Goal: Information Seeking & Learning: Find specific fact

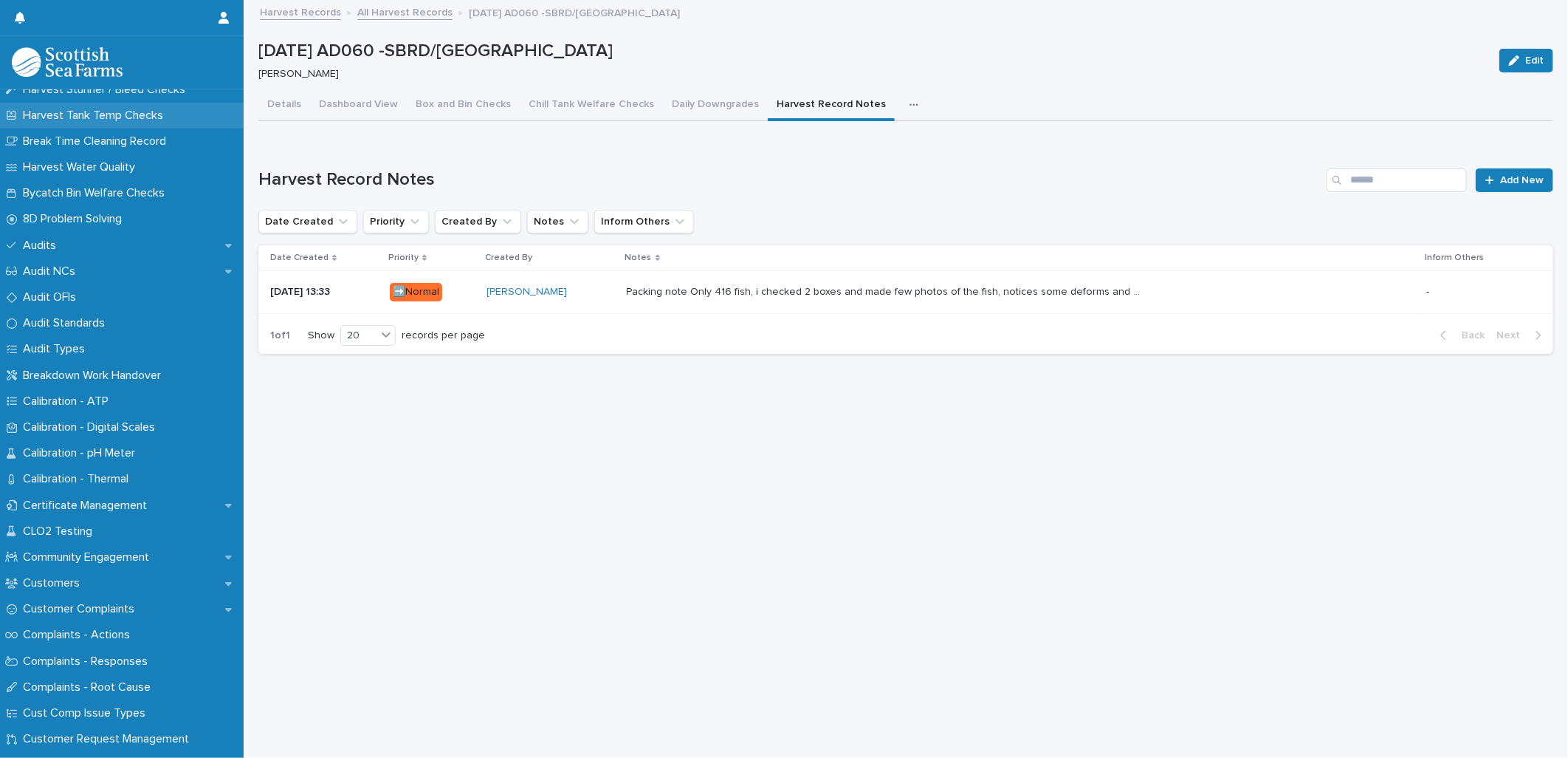
scroll to position [410, 0]
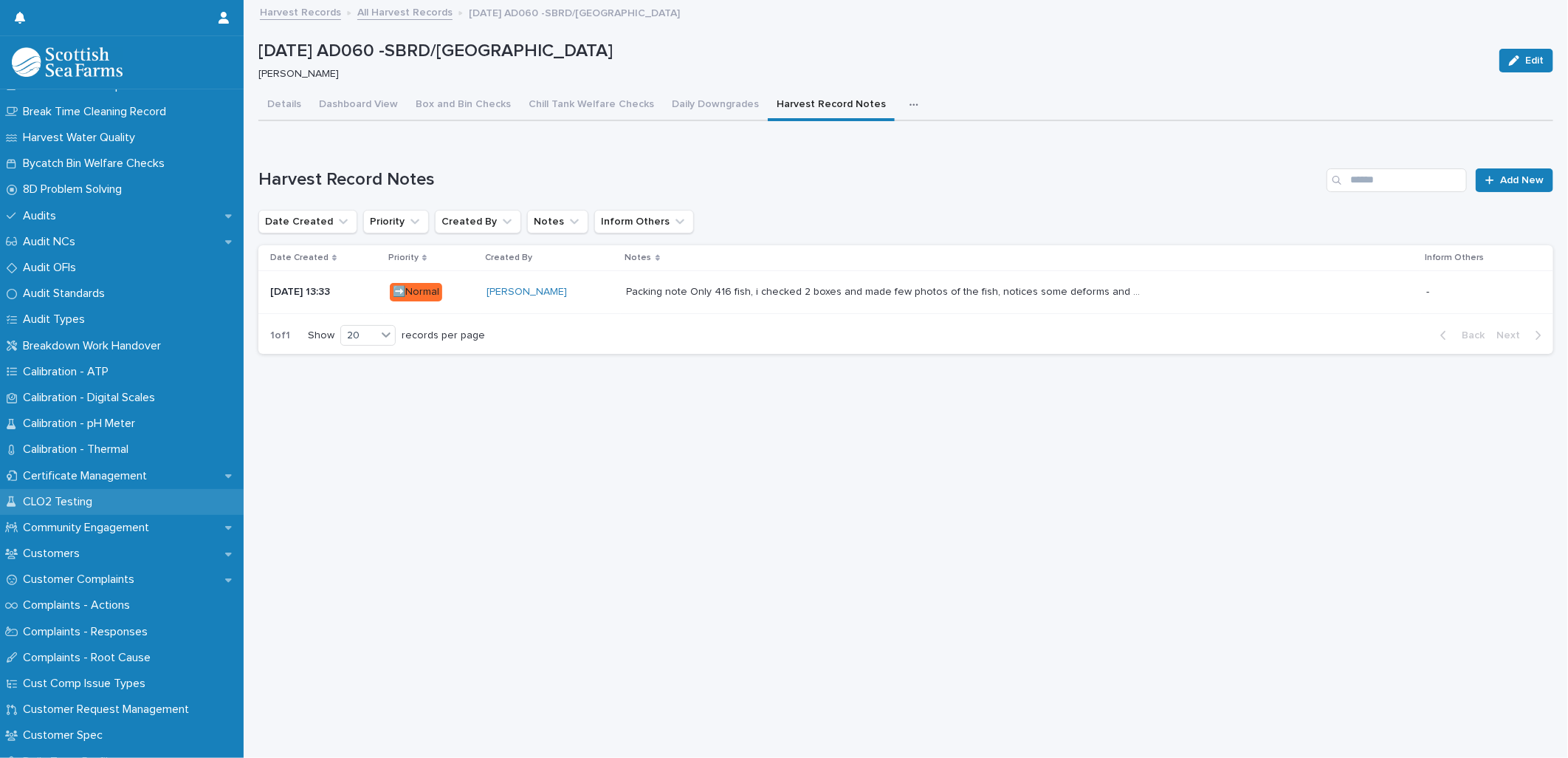
click at [106, 497] on div "CLO2 Testing" at bounding box center [122, 502] width 243 height 26
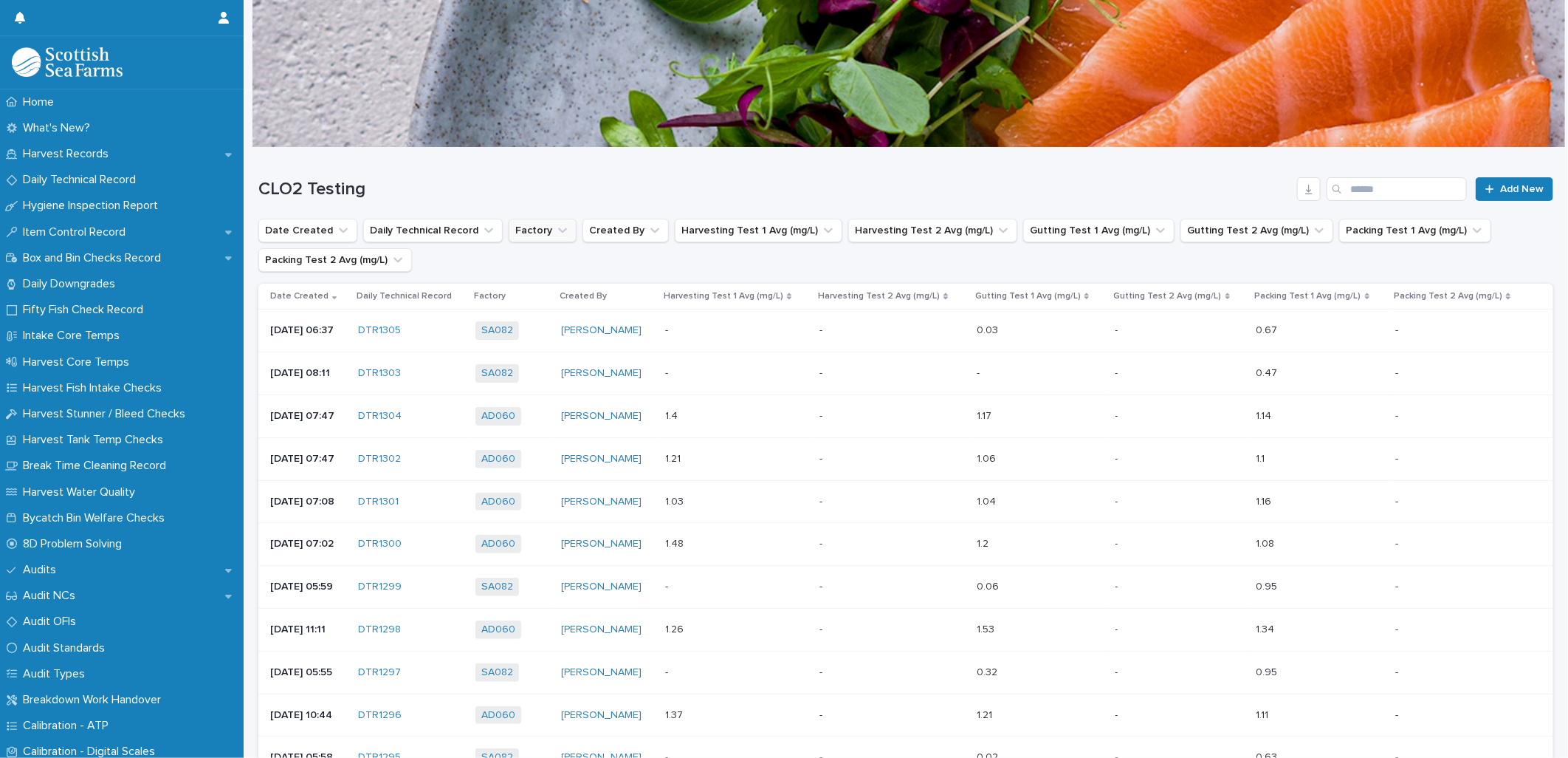
click at [518, 237] on button "Factory" at bounding box center [542, 229] width 68 height 23
click at [517, 316] on div "AD060" at bounding box center [598, 325] width 189 height 23
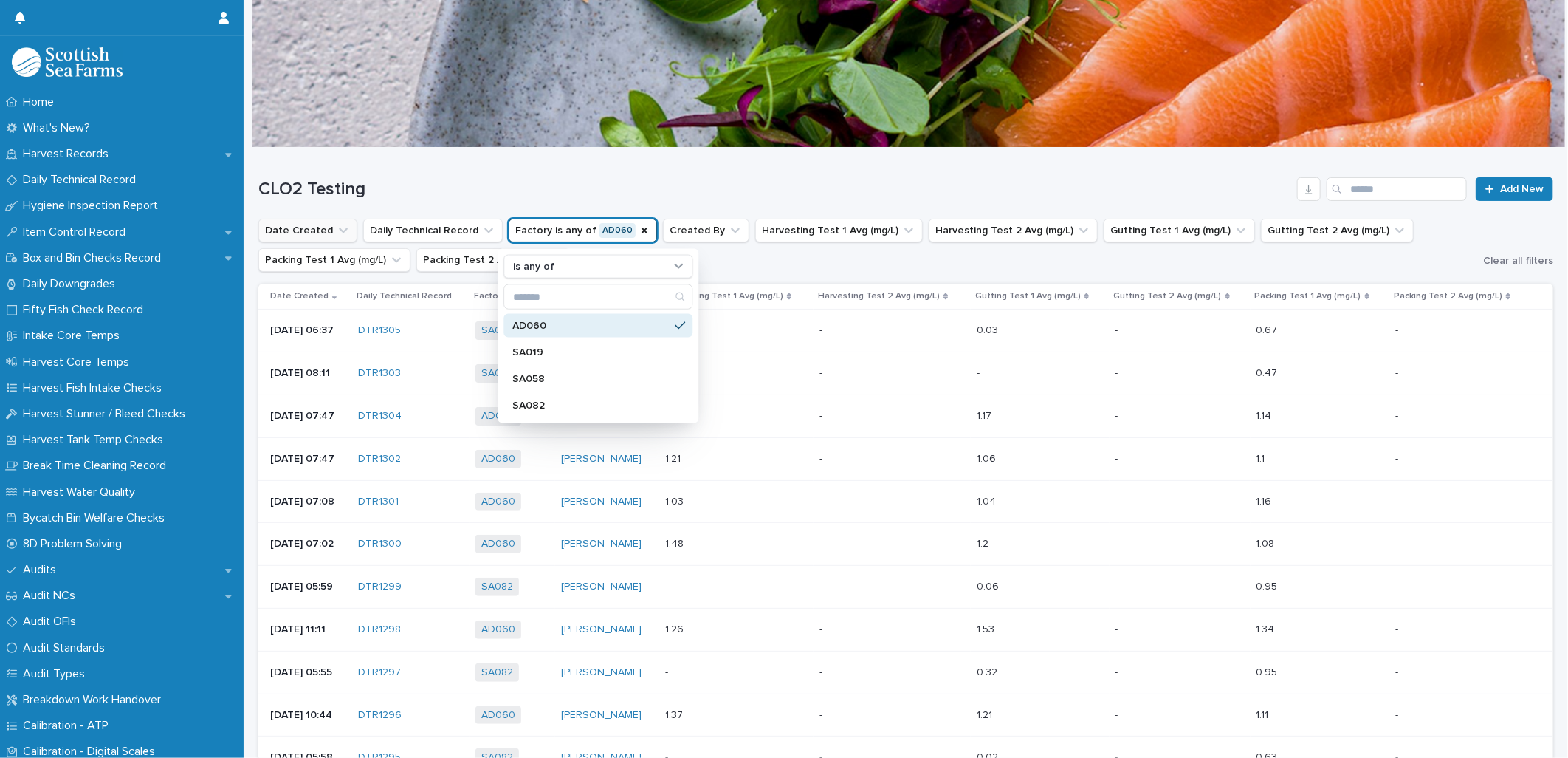
click at [336, 237] on icon "Date Created" at bounding box center [343, 230] width 15 height 15
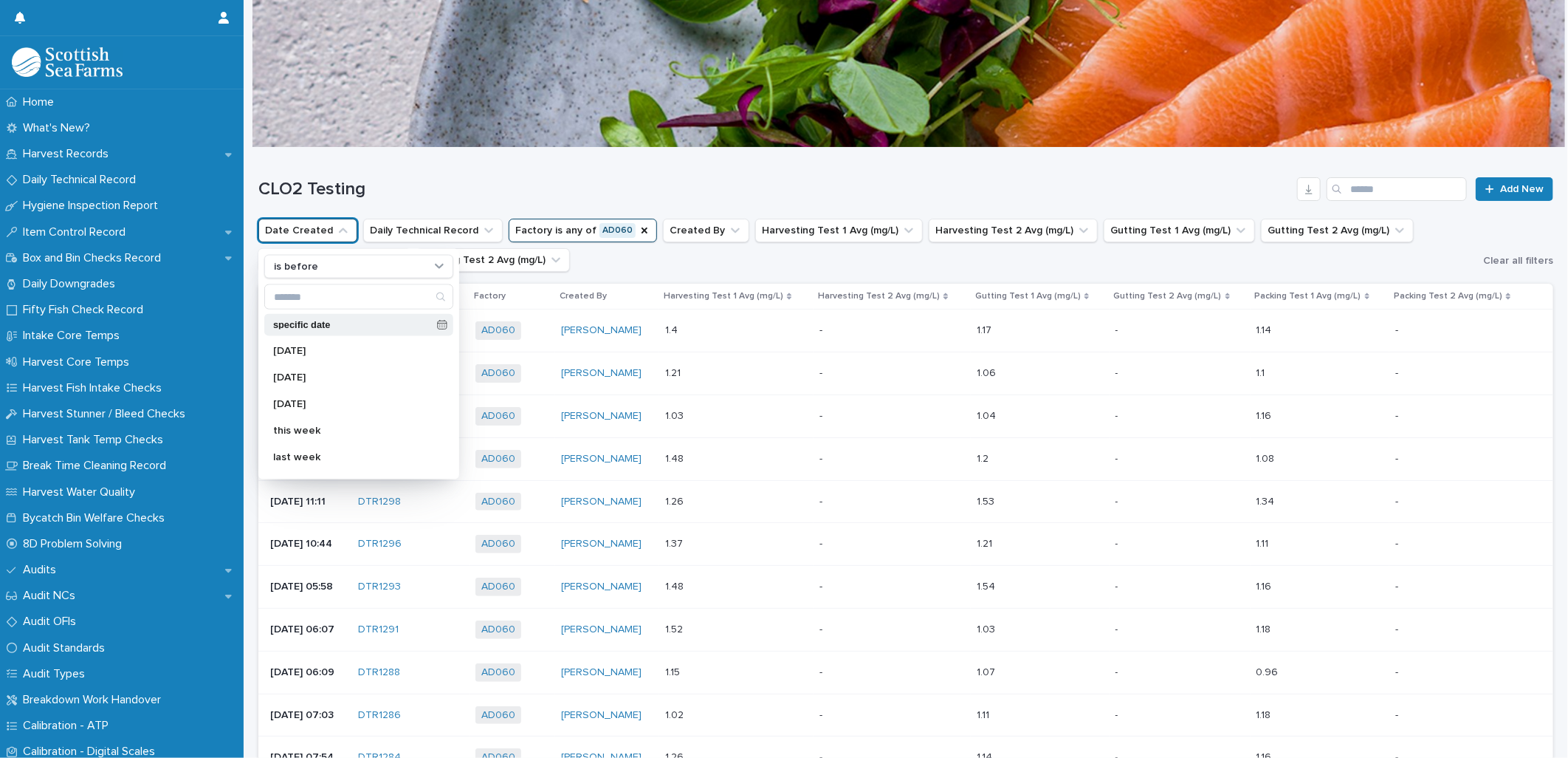
click at [437, 320] on icon at bounding box center [442, 324] width 10 height 10
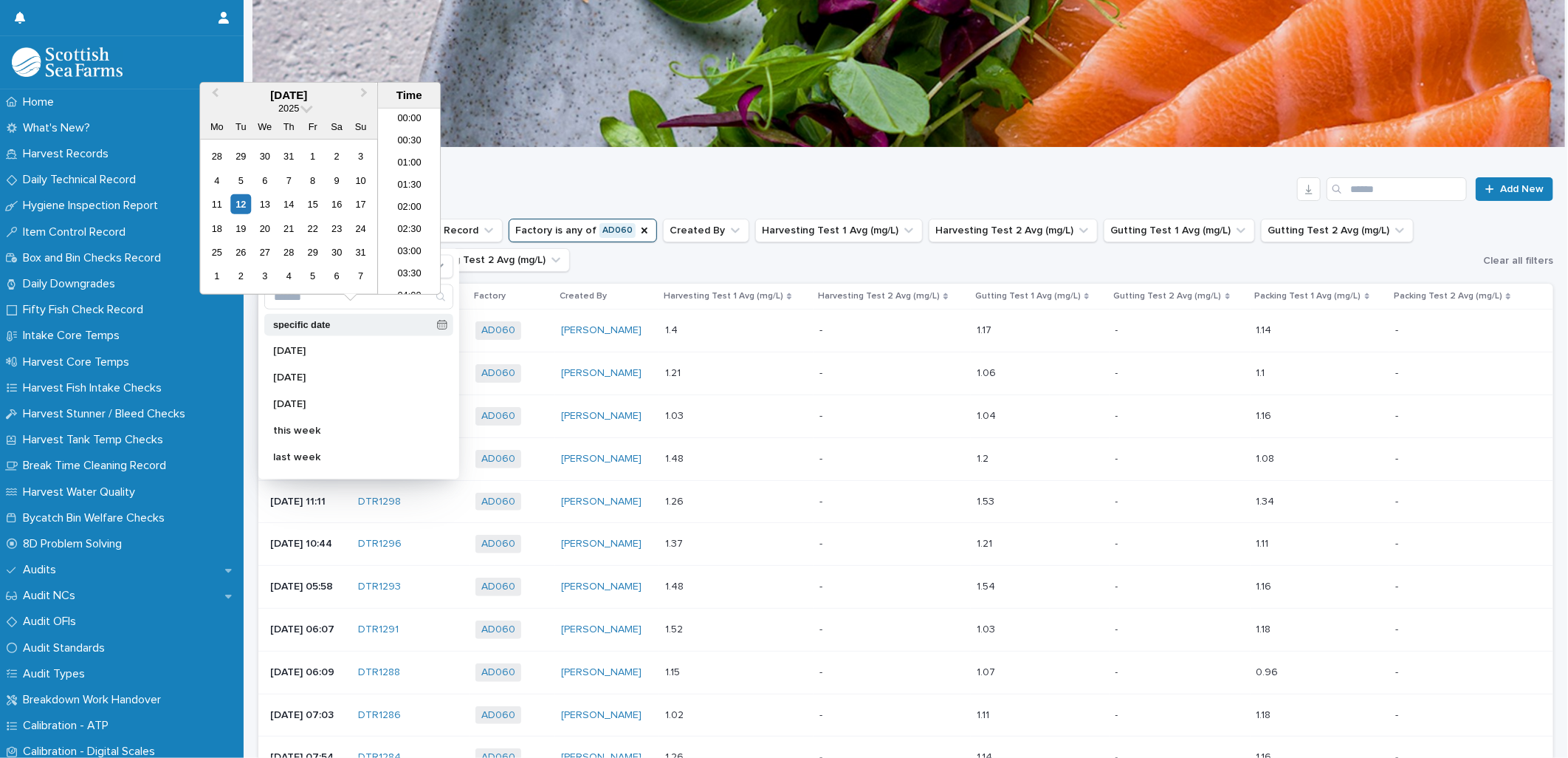
scroll to position [495, 0]
click at [222, 97] on button "Previous Month" at bounding box center [213, 96] width 23 height 23
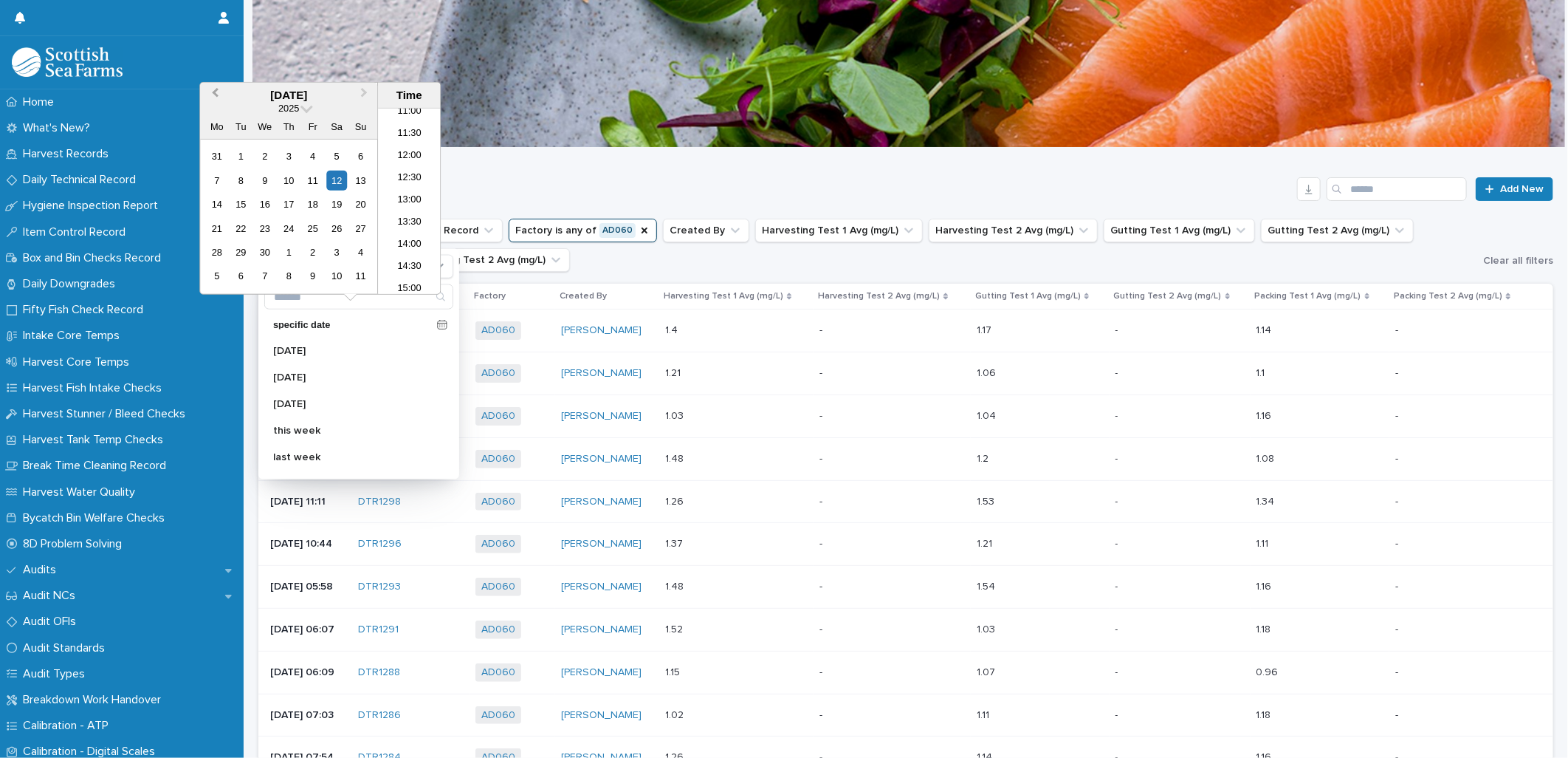
click at [222, 97] on button "Previous Month" at bounding box center [213, 96] width 23 height 23
click at [286, 186] on div "6" at bounding box center [289, 179] width 19 height 20
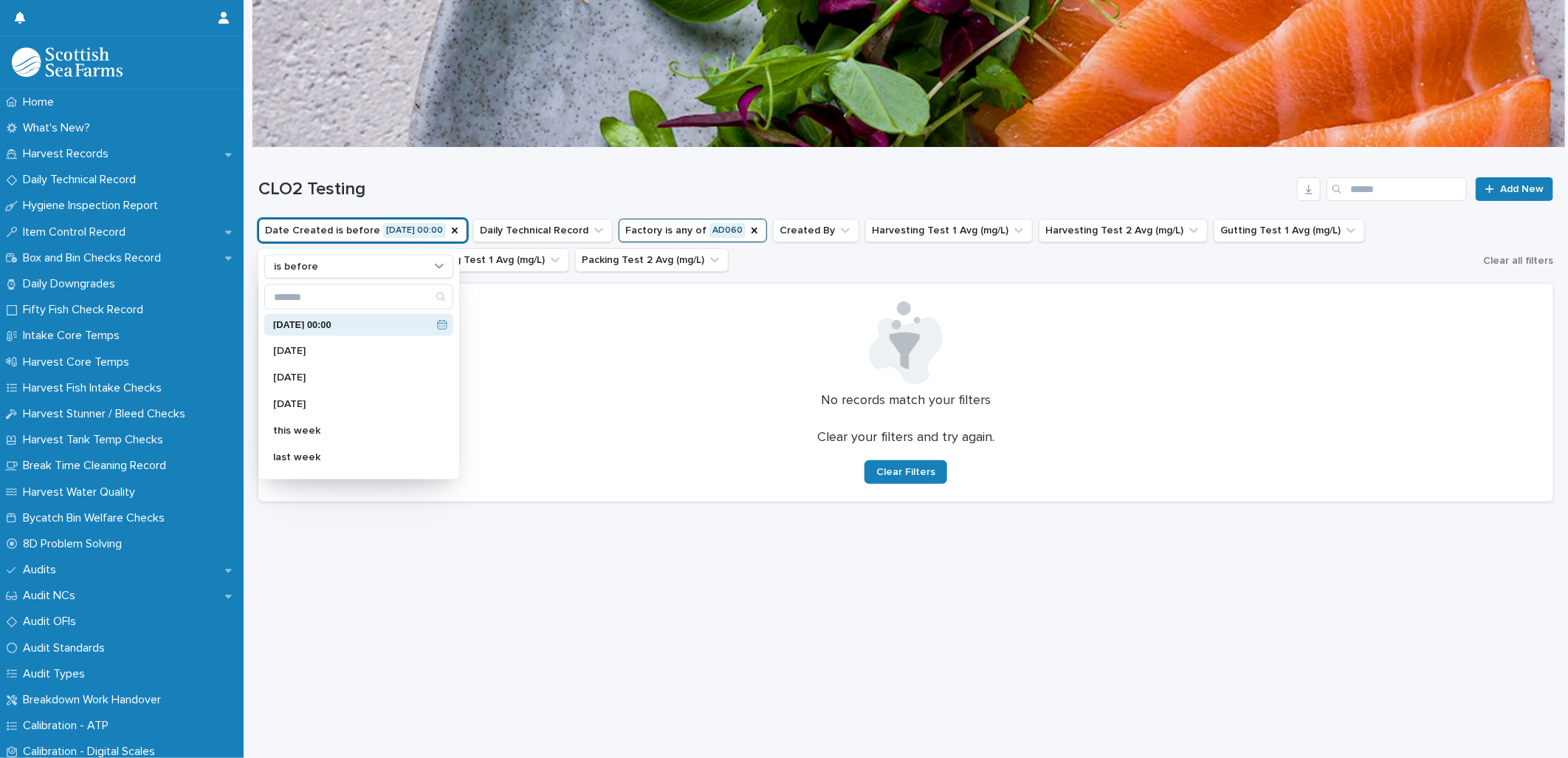
click at [512, 157] on div "CLO2 Testing Add New" at bounding box center [905, 183] width 1294 height 71
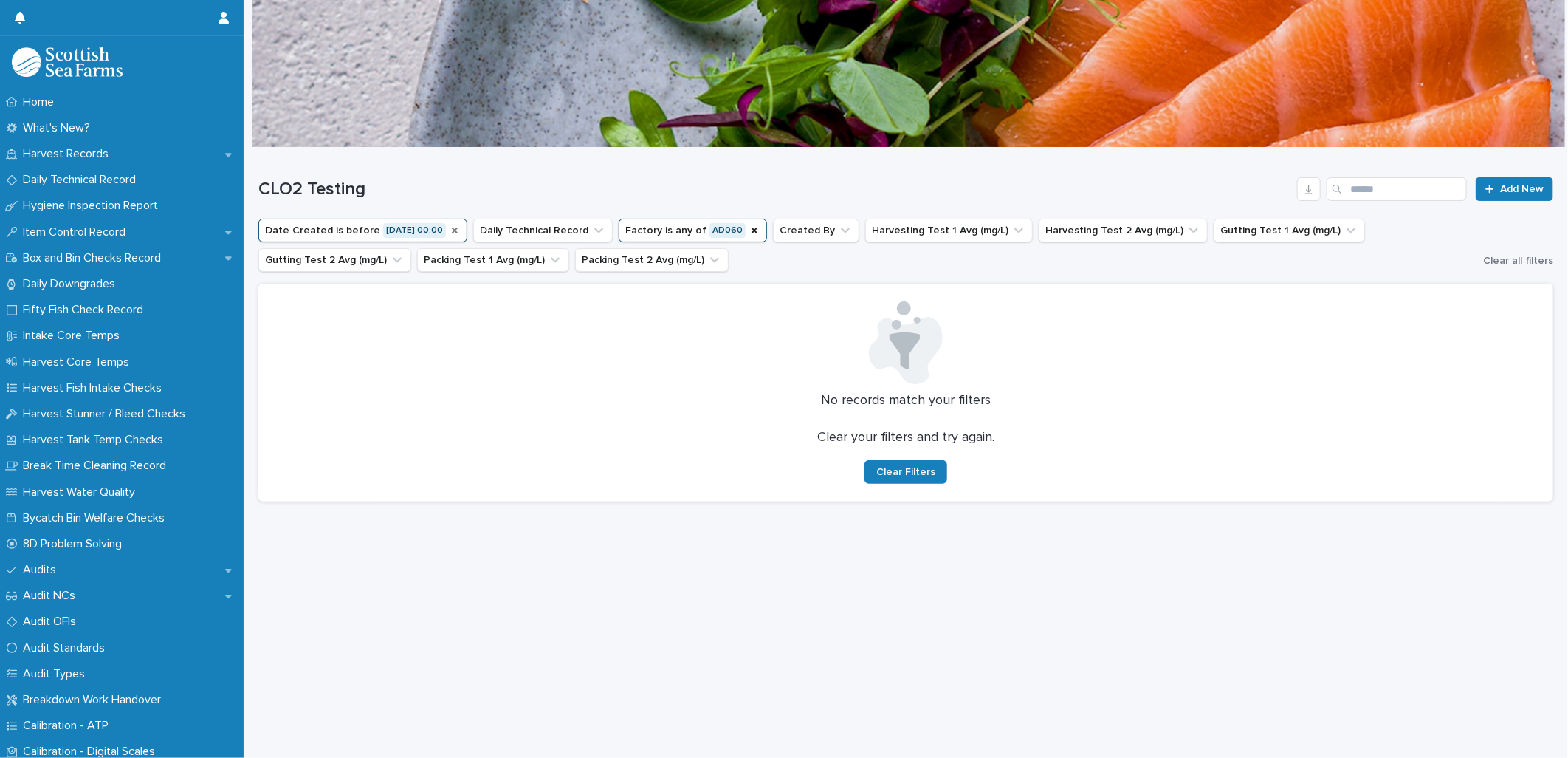
click at [452, 231] on icon "Date Created" at bounding box center [455, 230] width 6 height 6
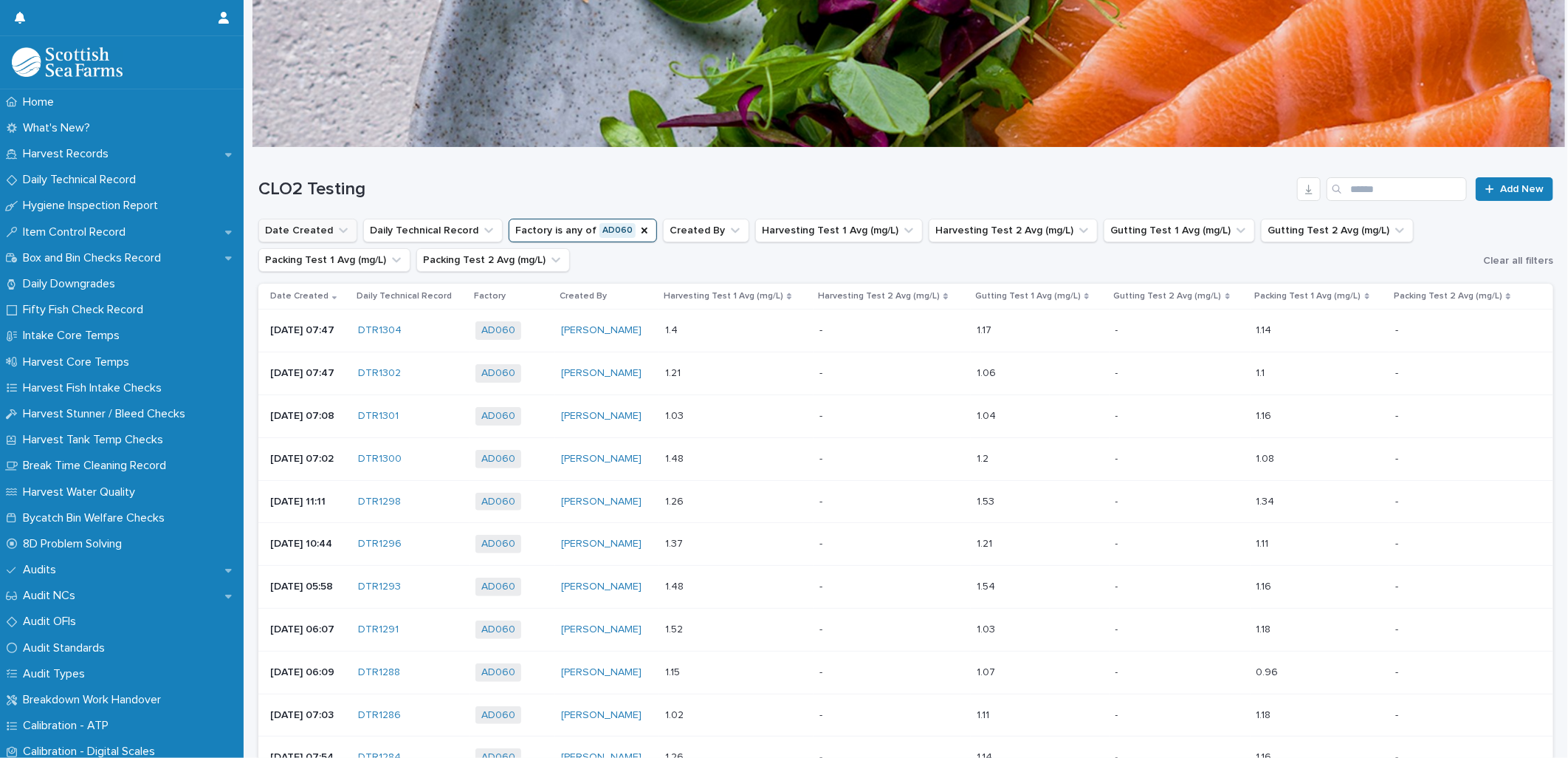
click at [314, 229] on button "Date Created" at bounding box center [307, 229] width 99 height 23
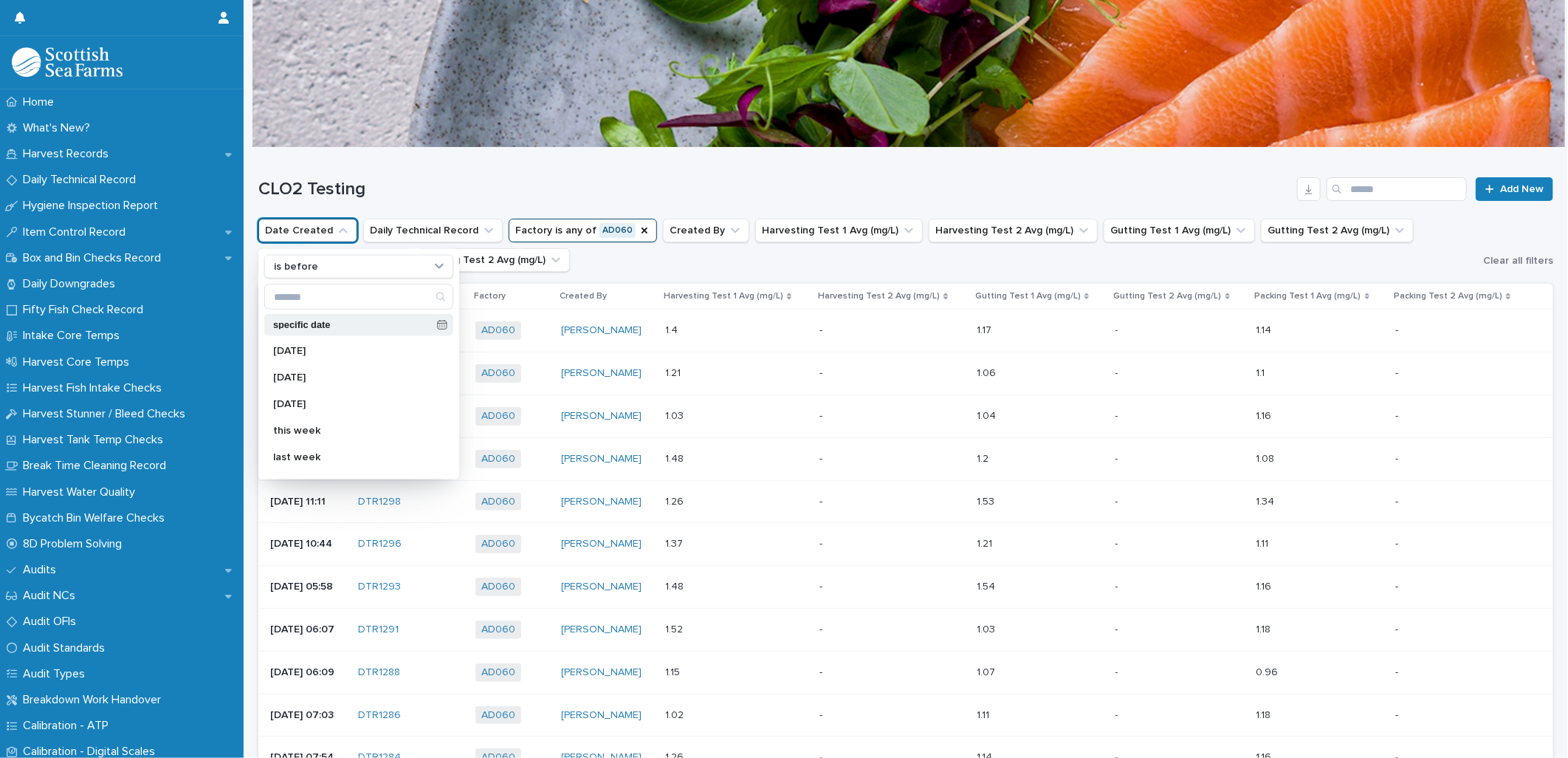
click at [425, 319] on div "specific date" at bounding box center [359, 325] width 189 height 22
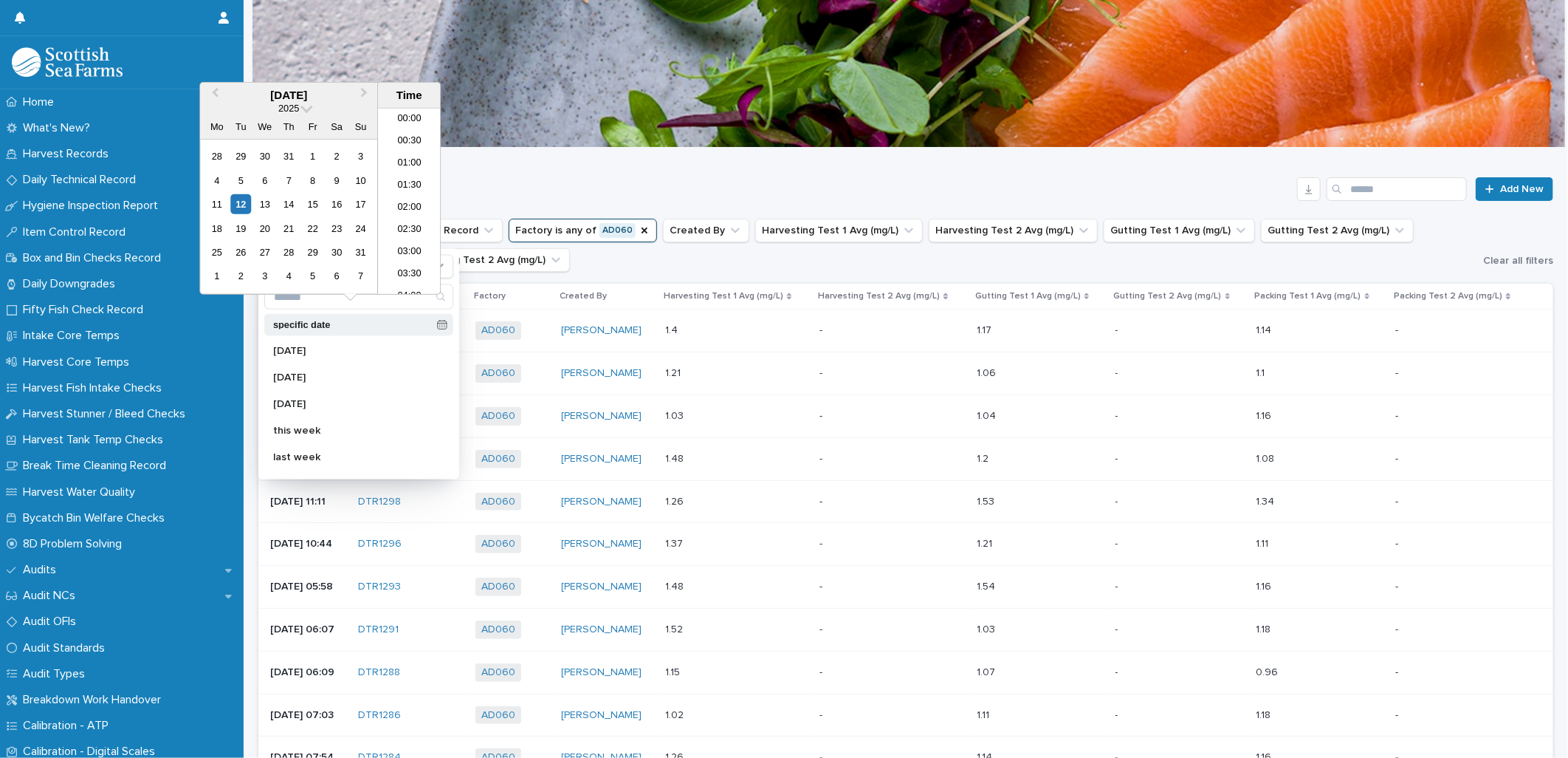
scroll to position [495, 0]
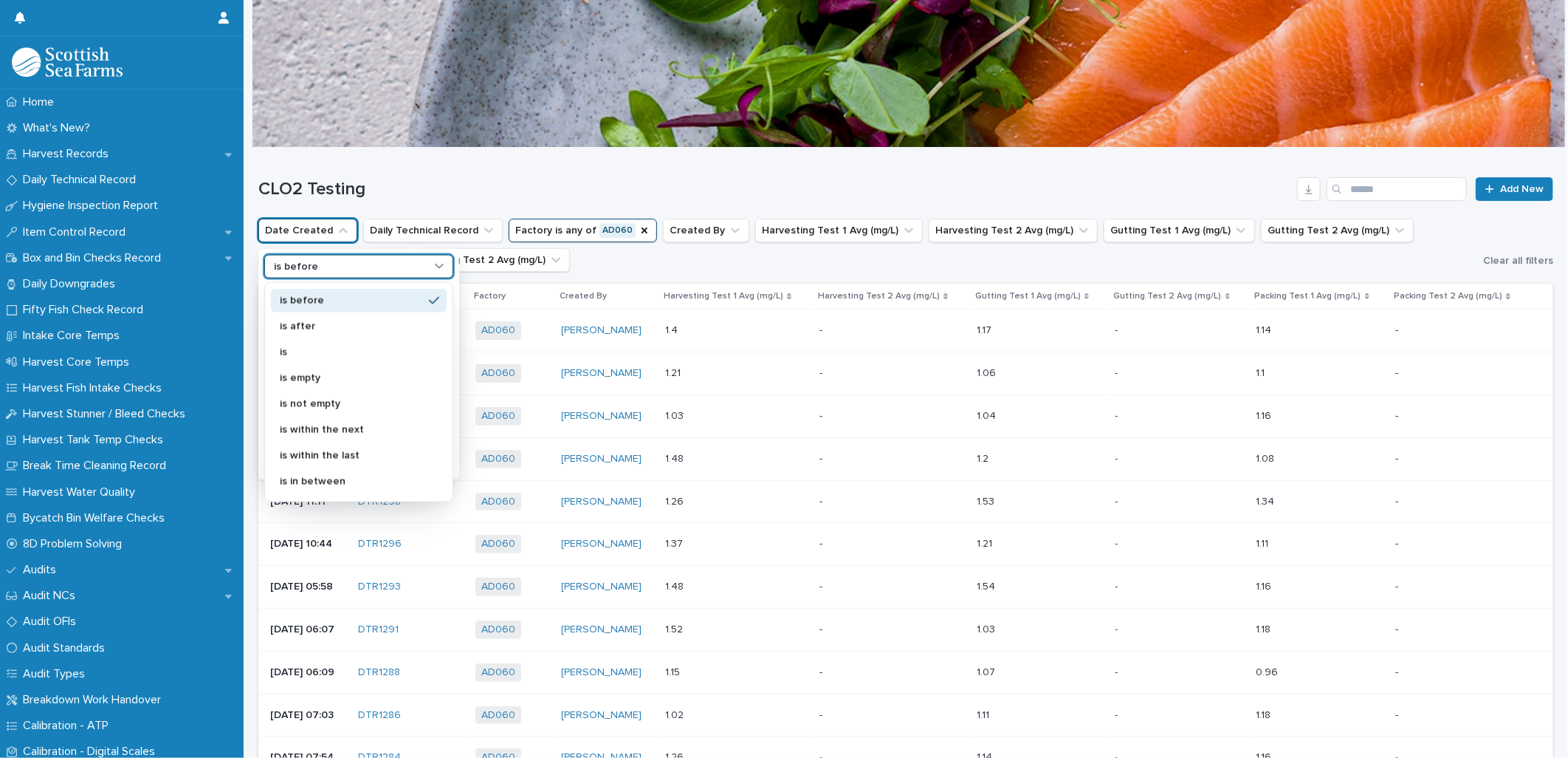
click at [371, 271] on div "is before" at bounding box center [350, 266] width 163 height 16
click at [343, 350] on p "is" at bounding box center [351, 351] width 143 height 10
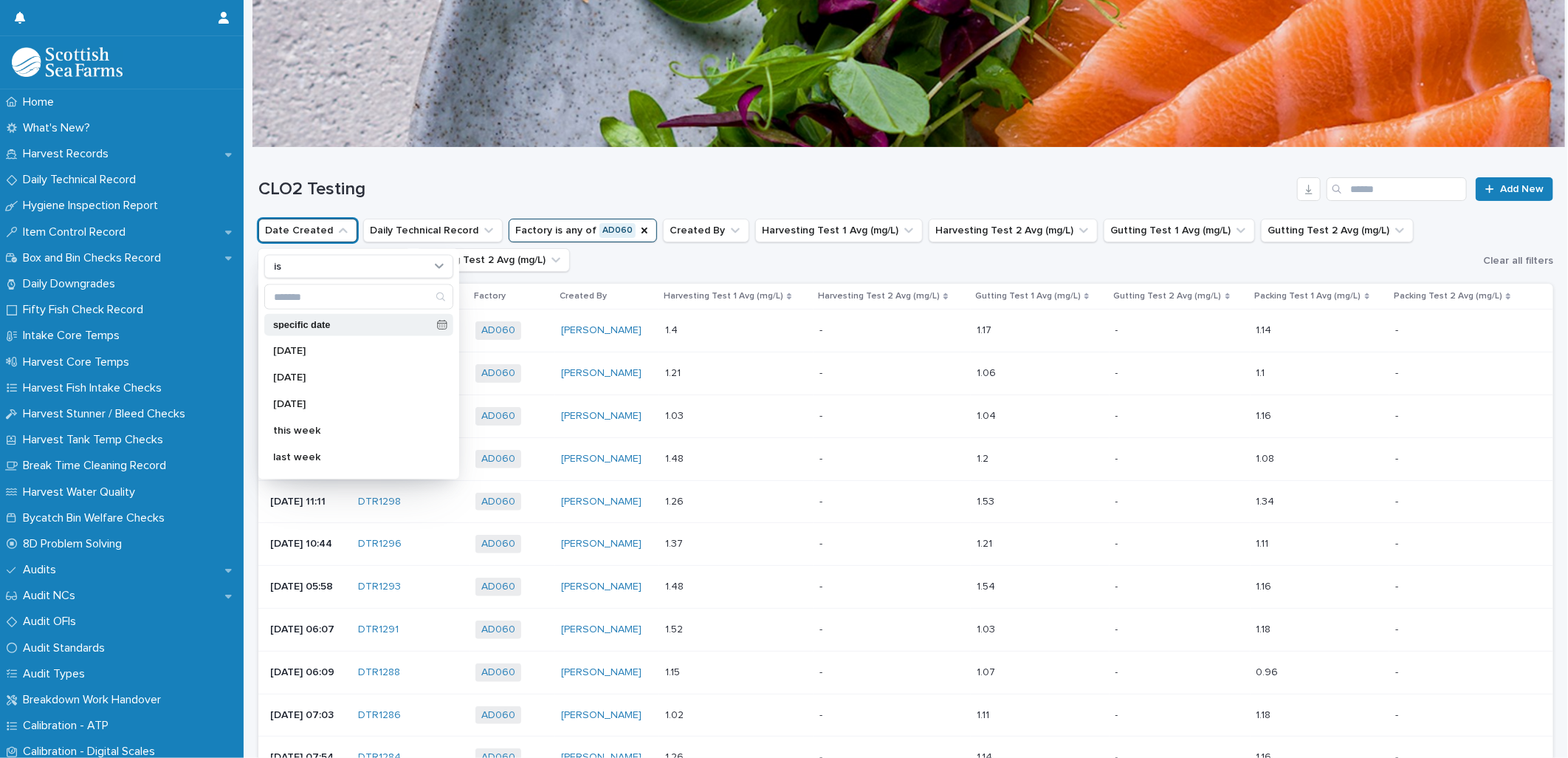
click at [437, 320] on icon at bounding box center [442, 324] width 10 height 10
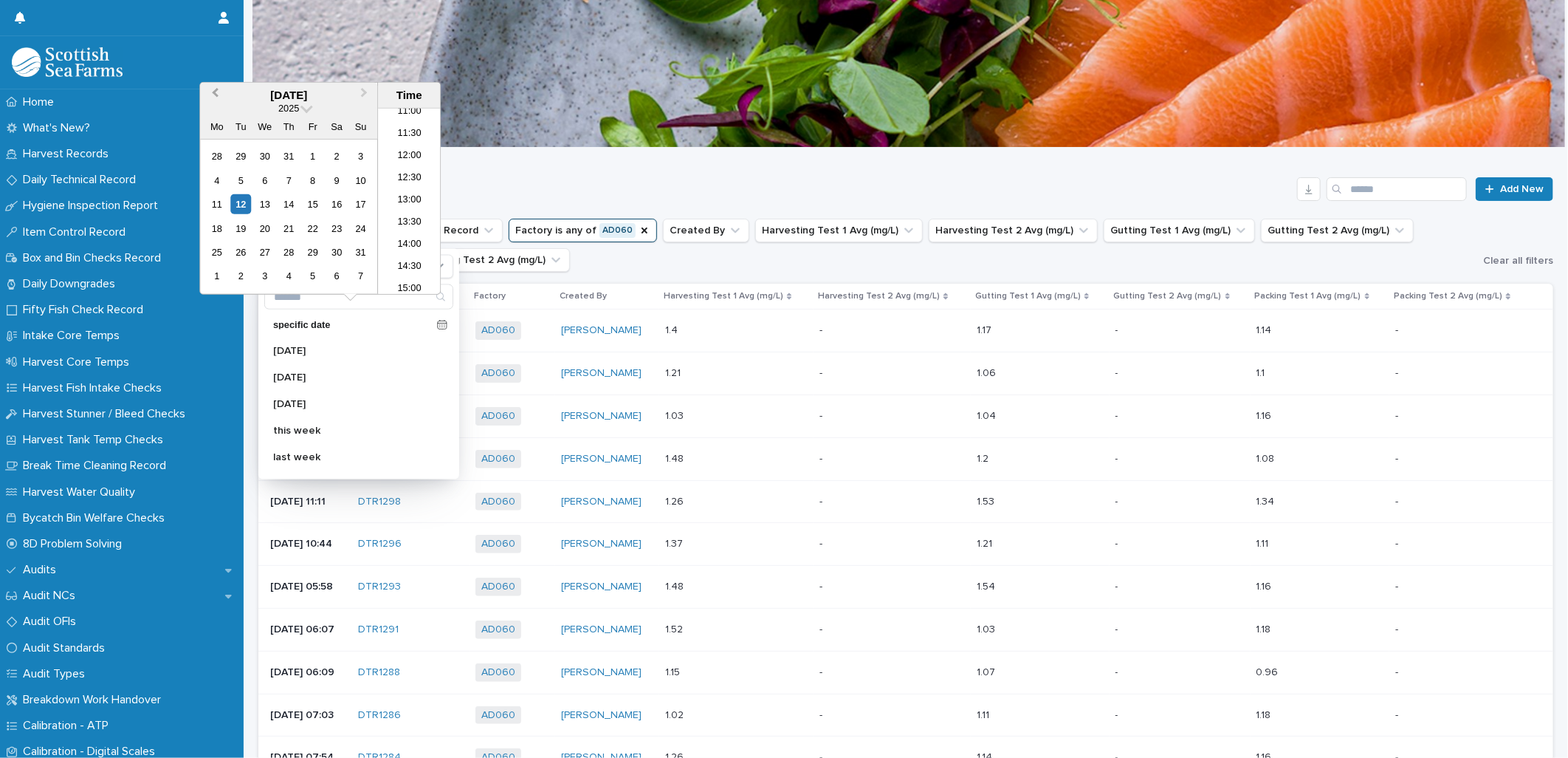
click at [220, 90] on button "Previous Month" at bounding box center [213, 96] width 23 height 23
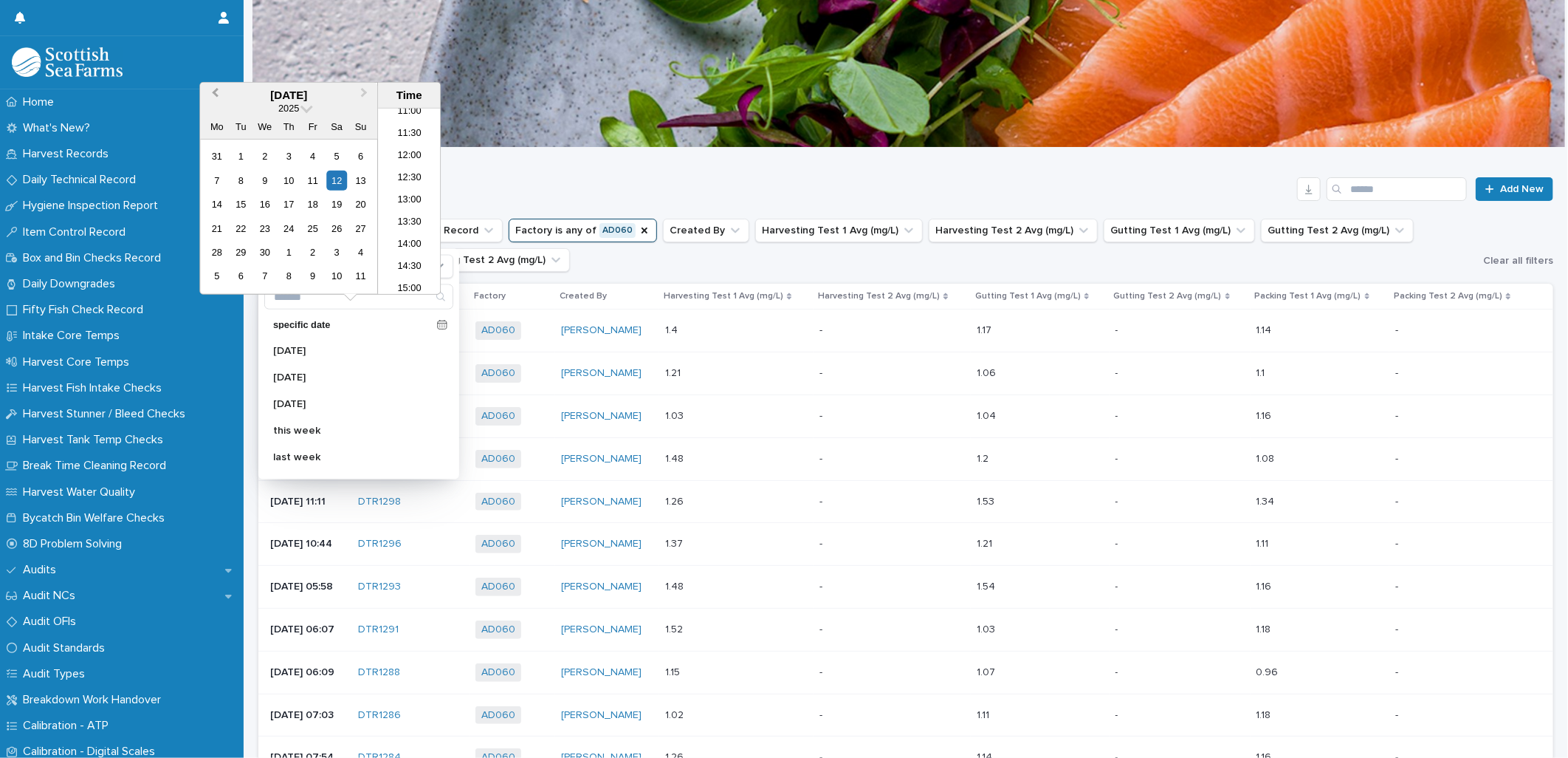
click at [220, 90] on button "Previous Month" at bounding box center [213, 96] width 23 height 23
click at [362, 87] on button "Next Month" at bounding box center [365, 96] width 23 height 23
click at [293, 183] on div "6" at bounding box center [289, 179] width 19 height 20
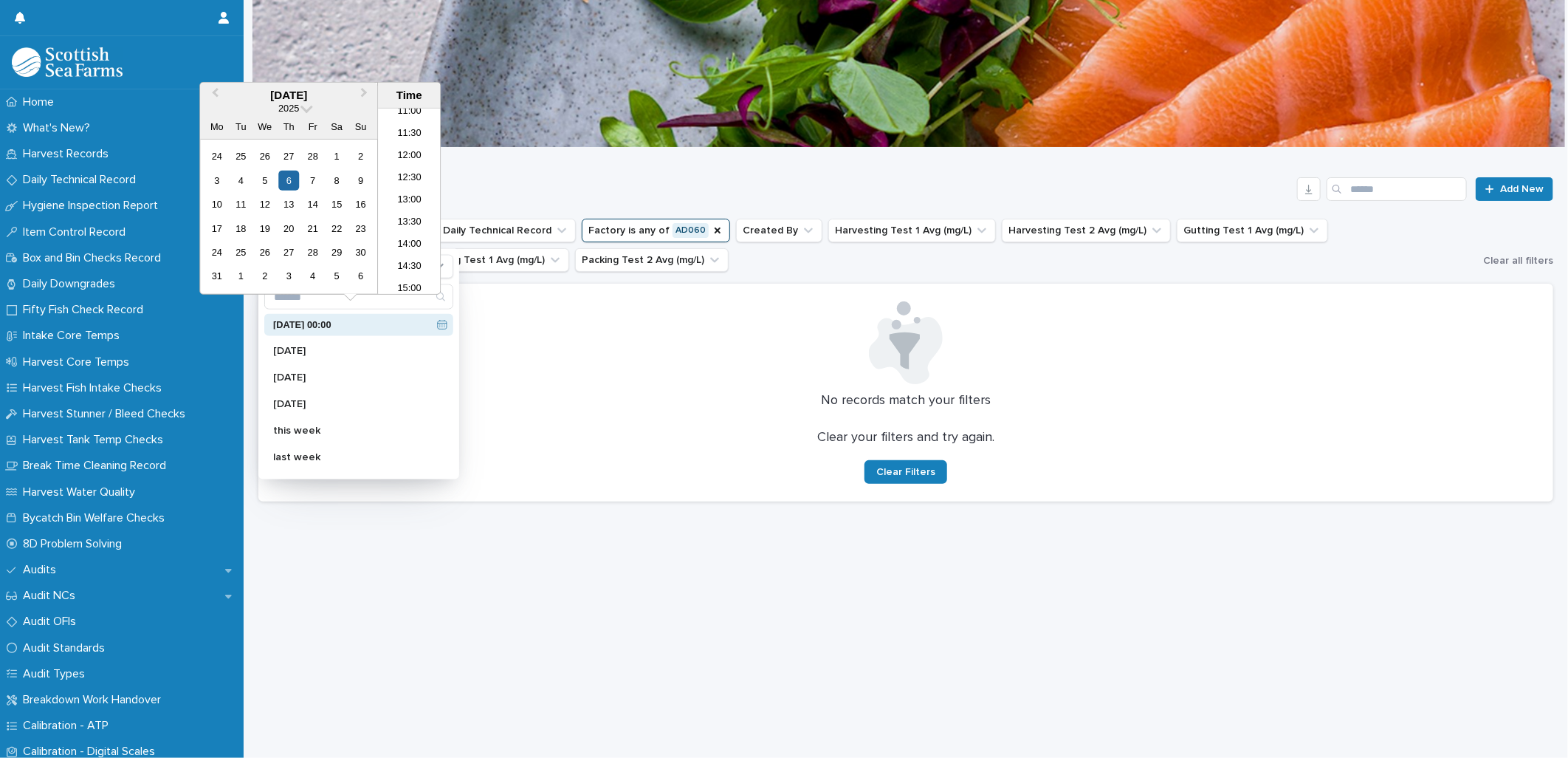
click at [497, 161] on div "CLO2 Testing Add New" at bounding box center [905, 183] width 1294 height 71
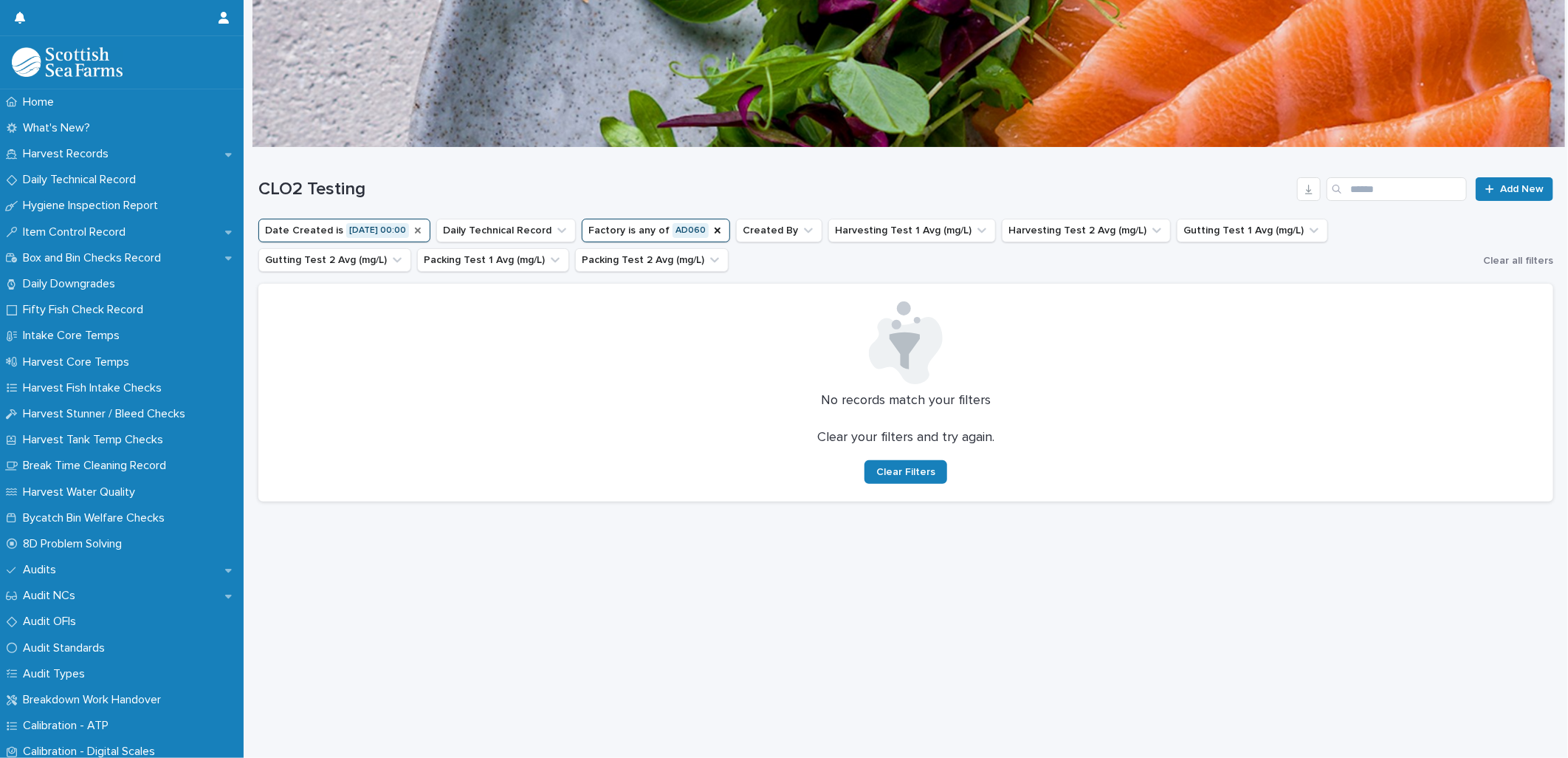
scroll to position [12, 0]
click at [107, 153] on p "Harvest Records" at bounding box center [68, 153] width 103 height 14
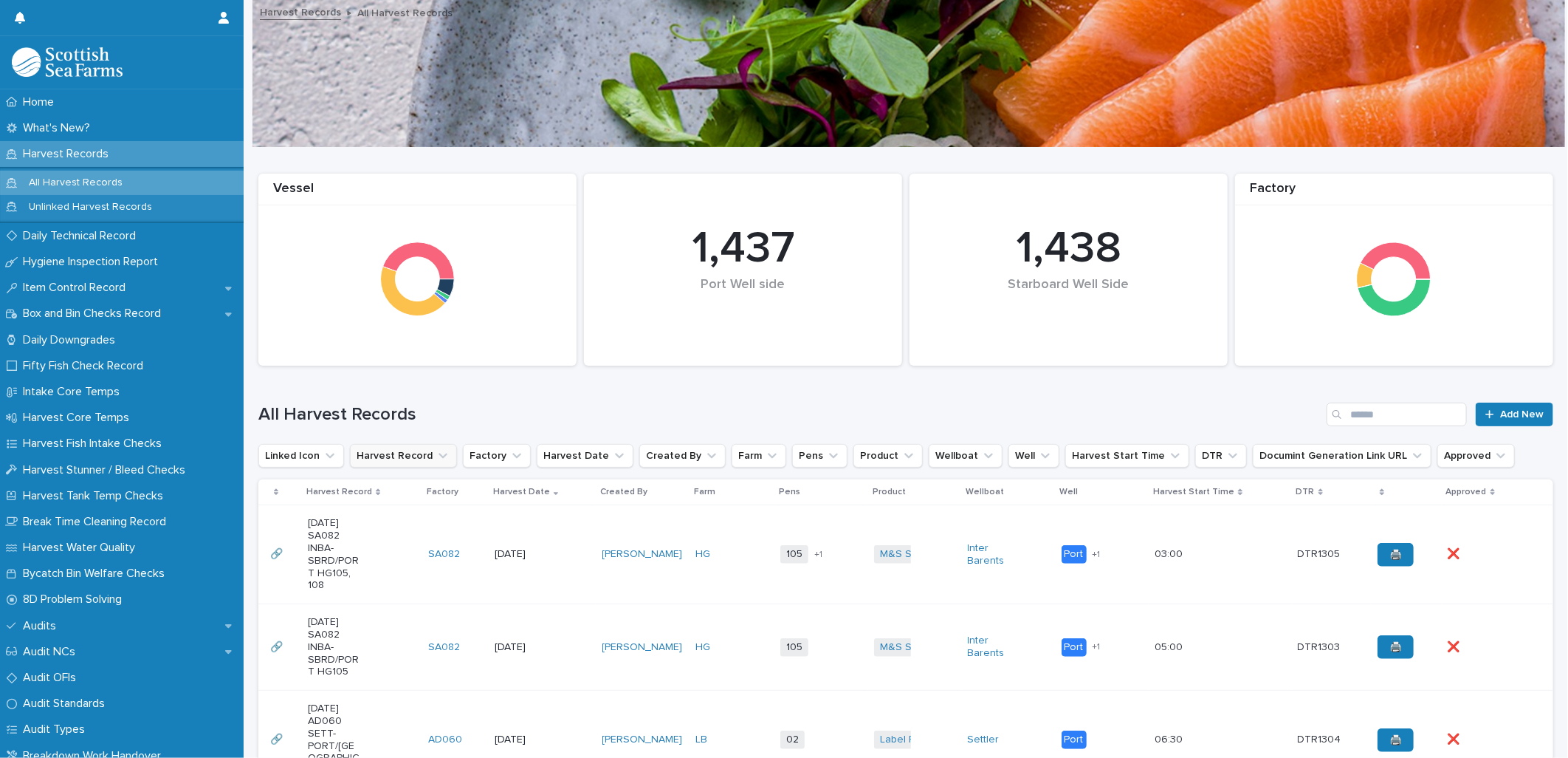
click at [389, 452] on button "Harvest Record" at bounding box center [403, 455] width 107 height 23
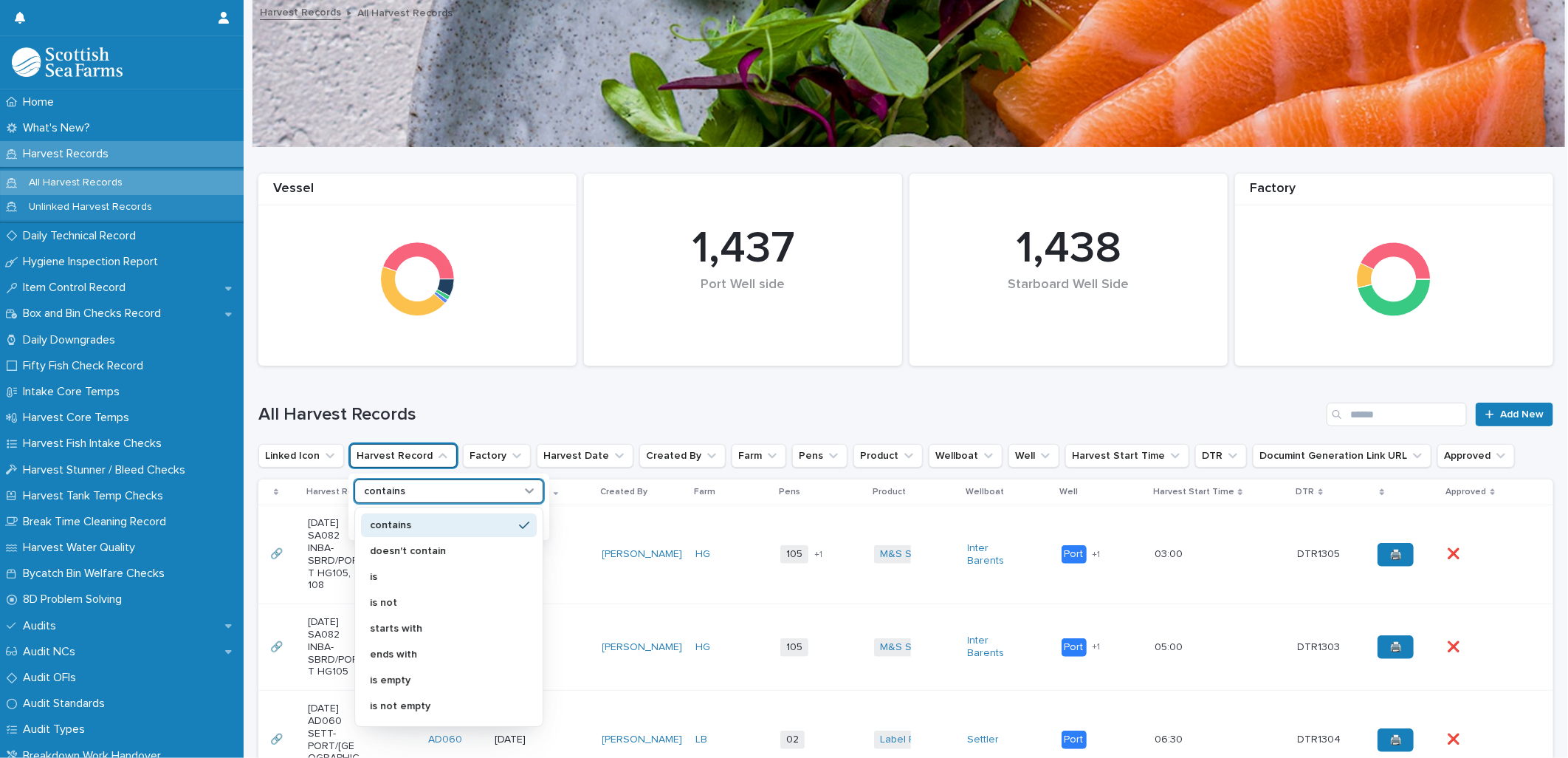
click at [395, 491] on p "contains" at bounding box center [384, 491] width 42 height 13
click at [383, 581] on p "is" at bounding box center [441, 576] width 143 height 10
click at [408, 518] on input at bounding box center [448, 521] width 188 height 23
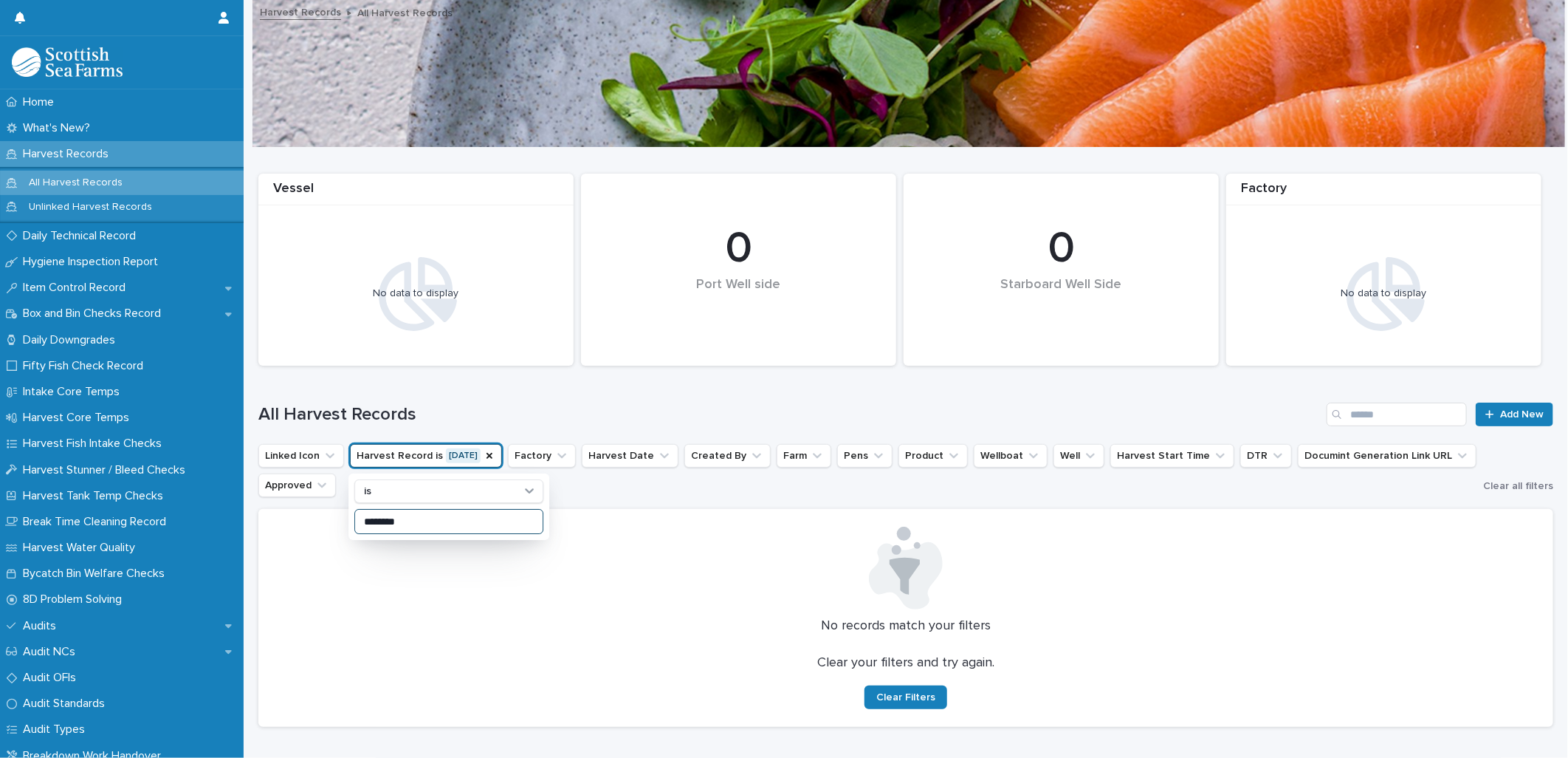
click at [373, 521] on input "********" at bounding box center [448, 521] width 188 height 23
click at [474, 524] on input "*********" at bounding box center [448, 521] width 188 height 23
type input "****"
click at [567, 415] on h1 "All Harvest Records" at bounding box center [789, 414] width 1062 height 21
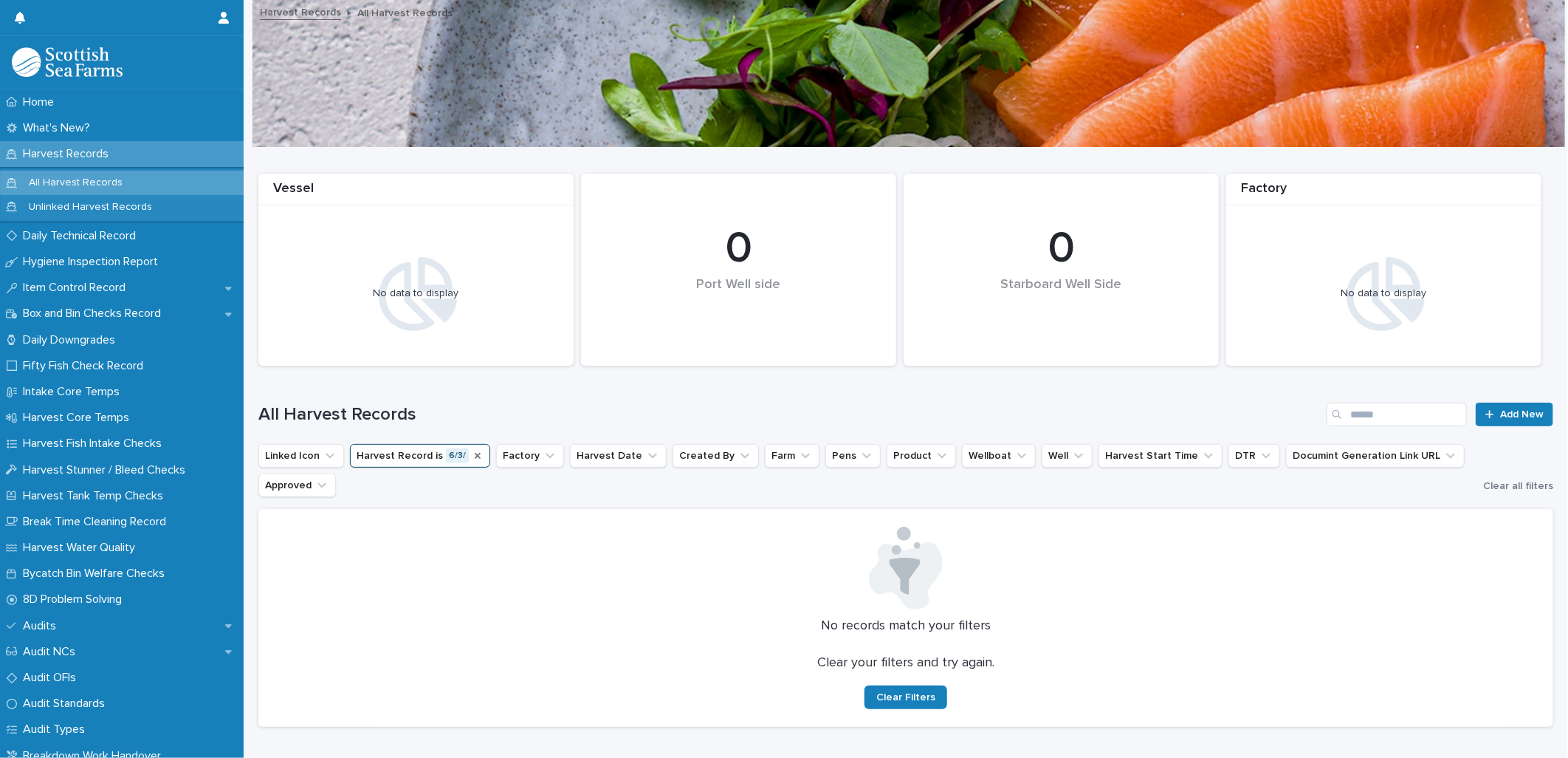
click at [474, 456] on icon "Harvest Record" at bounding box center [477, 455] width 12 height 12
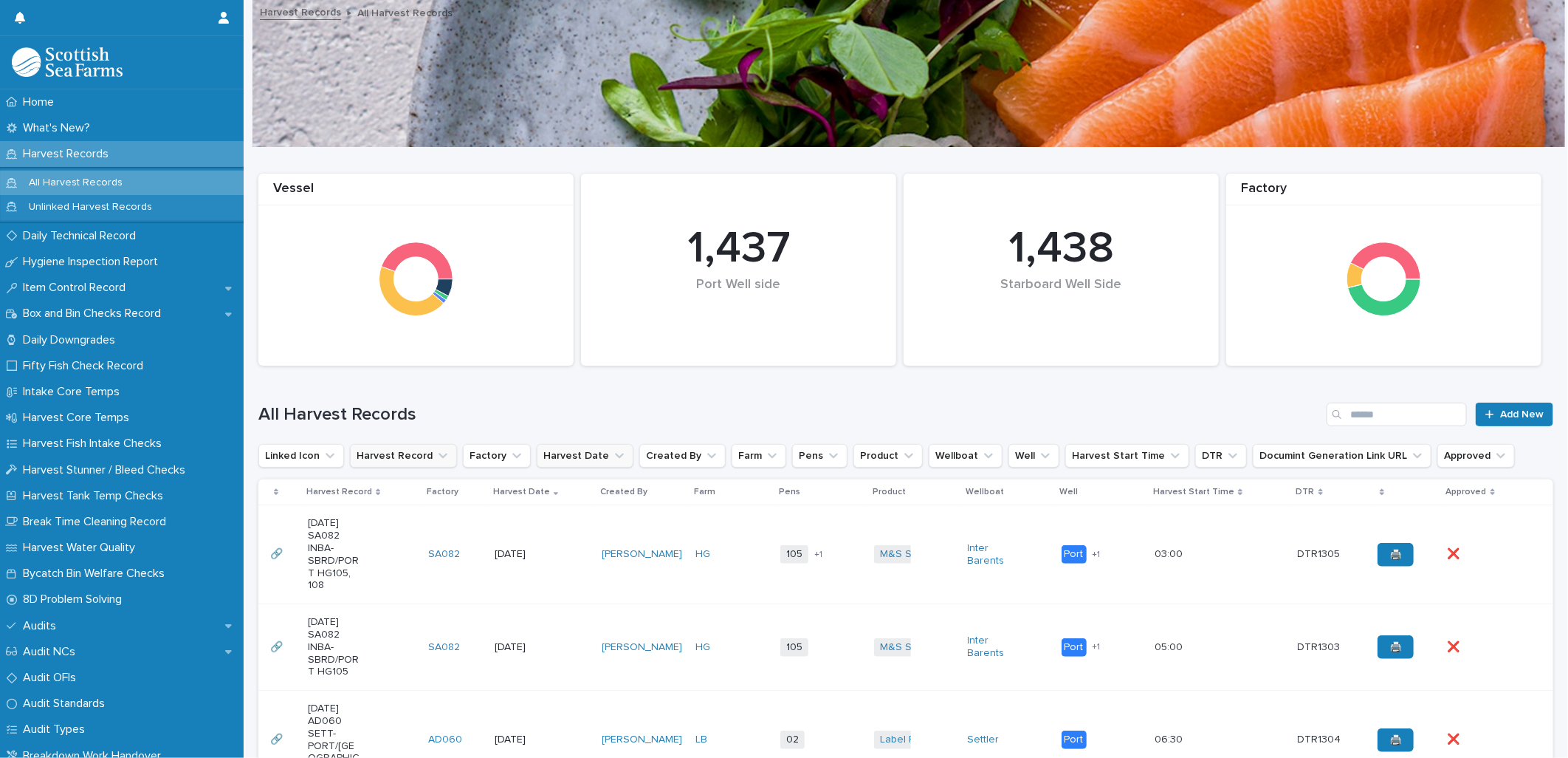
click at [565, 459] on button "Harvest Date" at bounding box center [585, 455] width 97 height 23
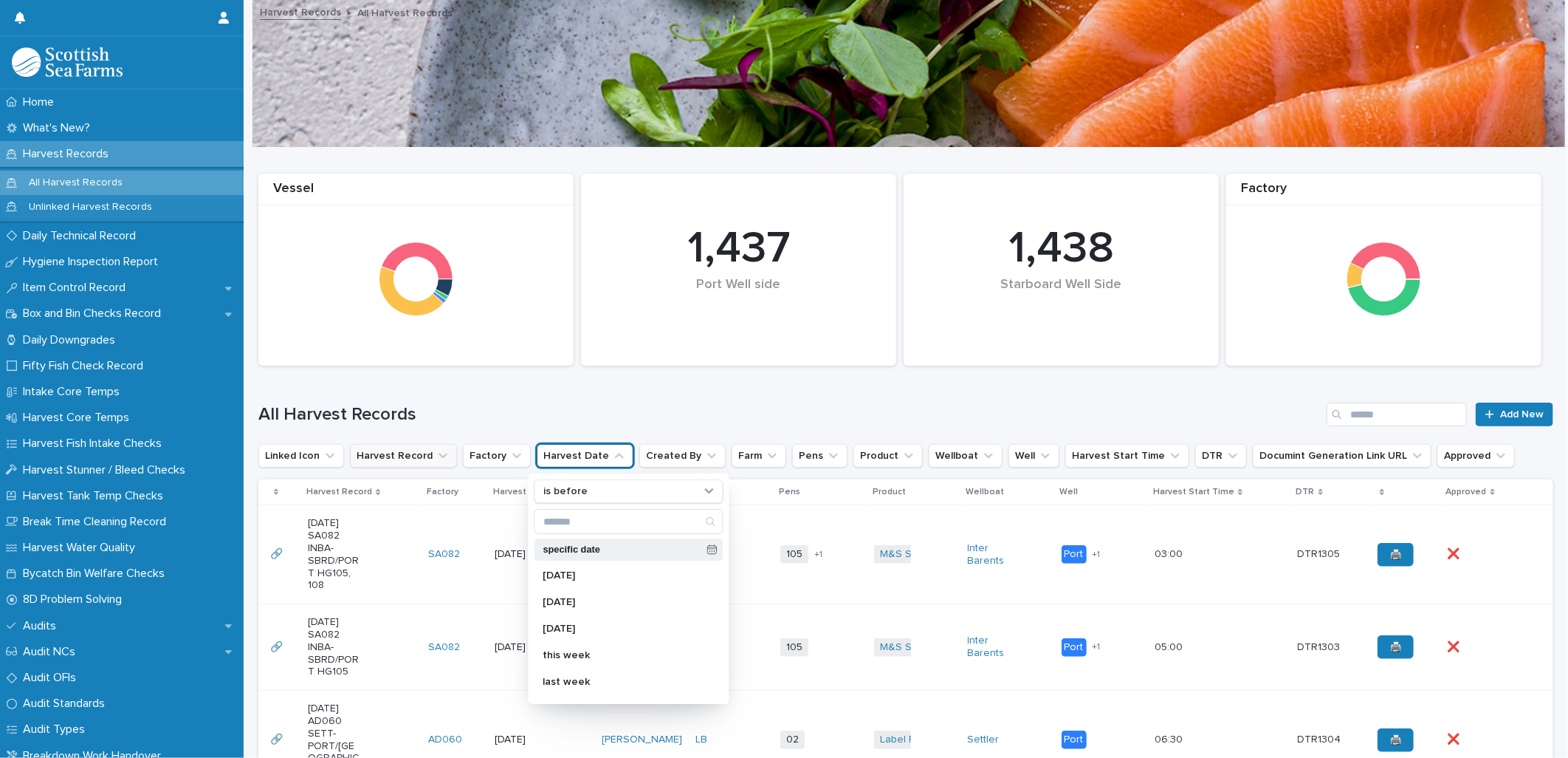
click at [690, 552] on div "specific date" at bounding box center [629, 550] width 189 height 22
click at [670, 535] on div "specific date [DATE] [DATE] [DATE] this week last week next week this quarter l…" at bounding box center [629, 604] width 189 height 190
drag, startPoint x: 670, startPoint y: 535, endPoint x: 647, endPoint y: 490, distance: 50.5
click at [647, 490] on div "is before" at bounding box center [620, 491] width 163 height 16
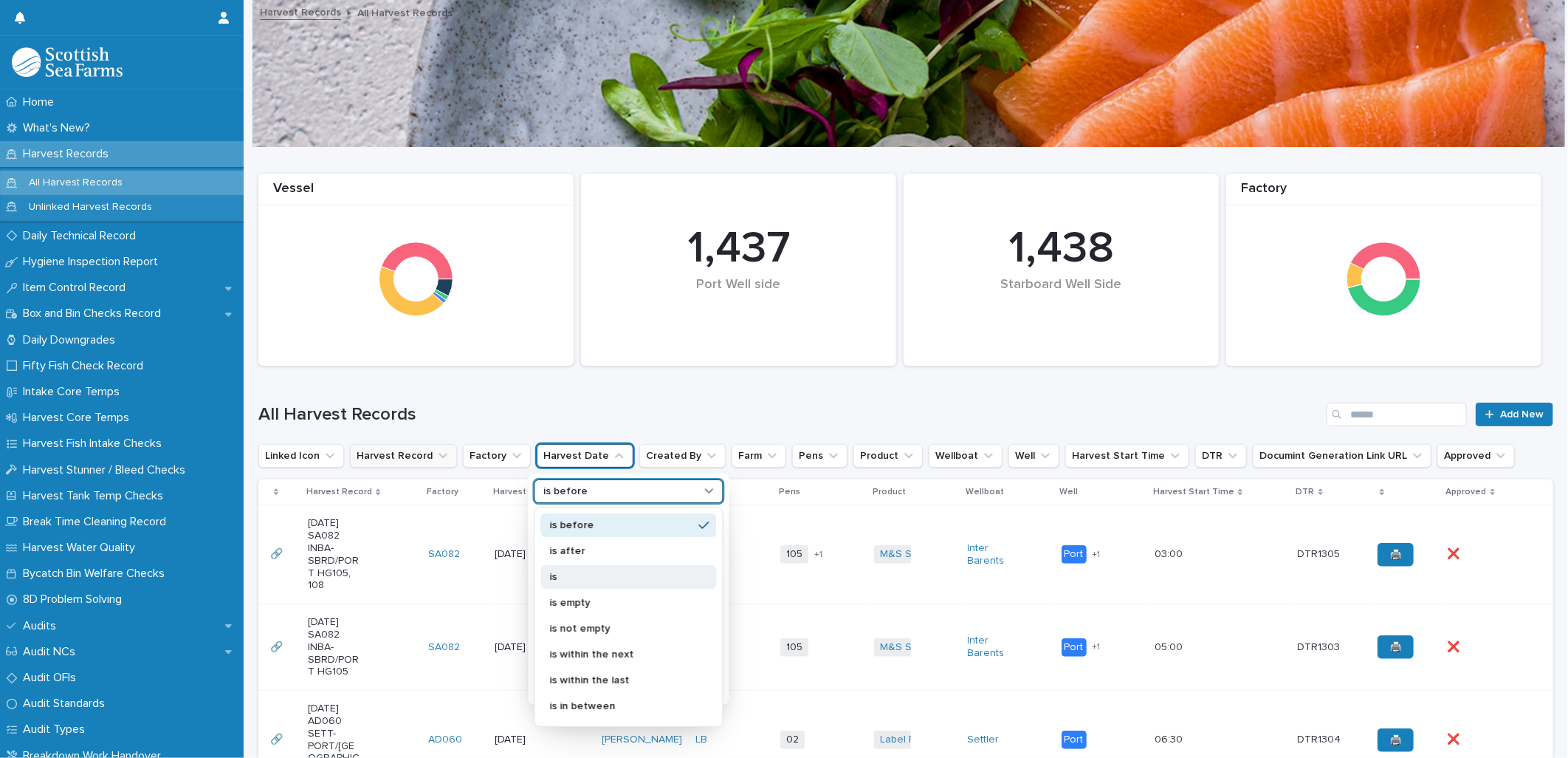
click at [603, 576] on p "is" at bounding box center [621, 576] width 143 height 10
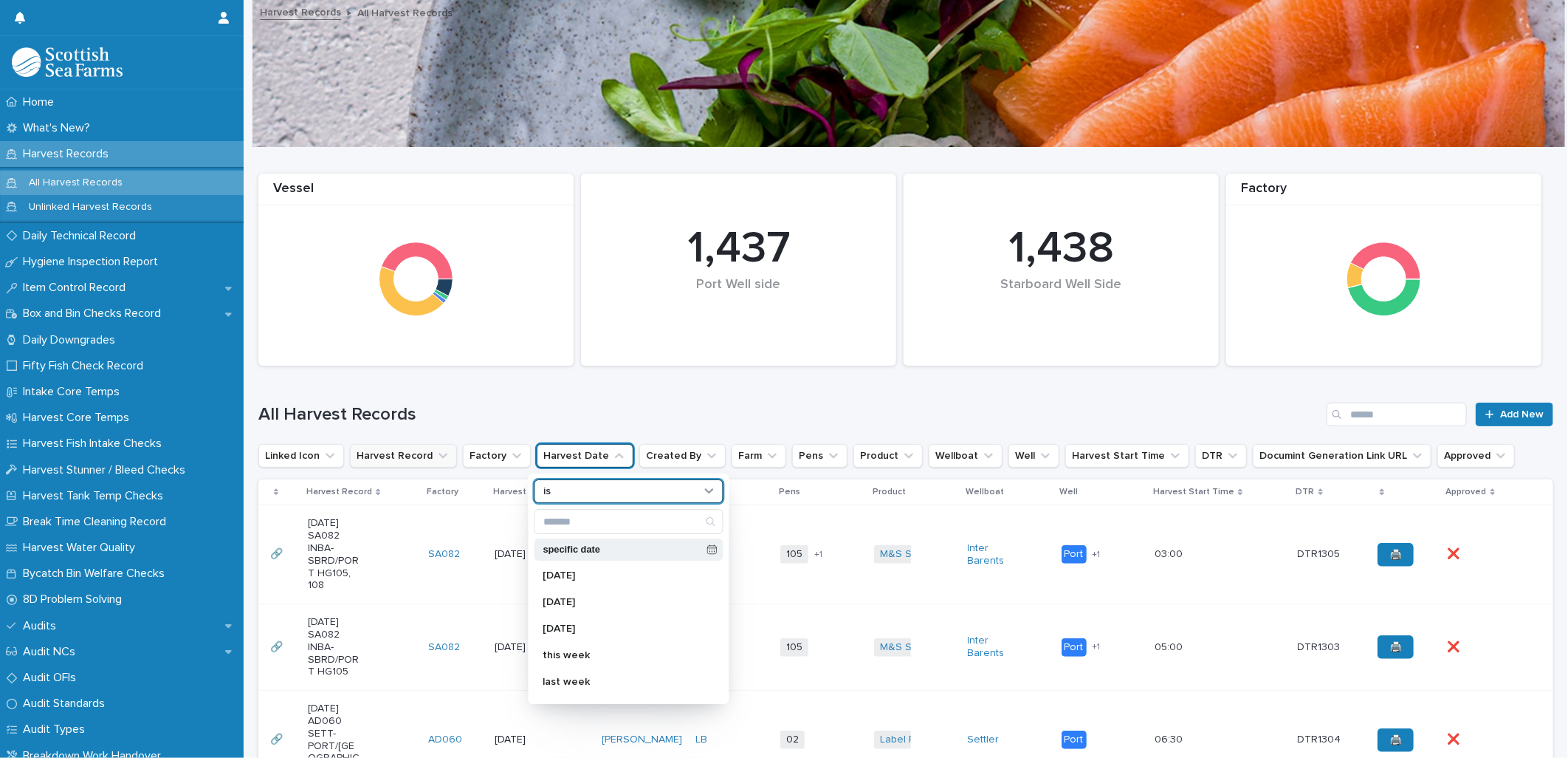
click at [690, 547] on div "specific date" at bounding box center [629, 550] width 189 height 22
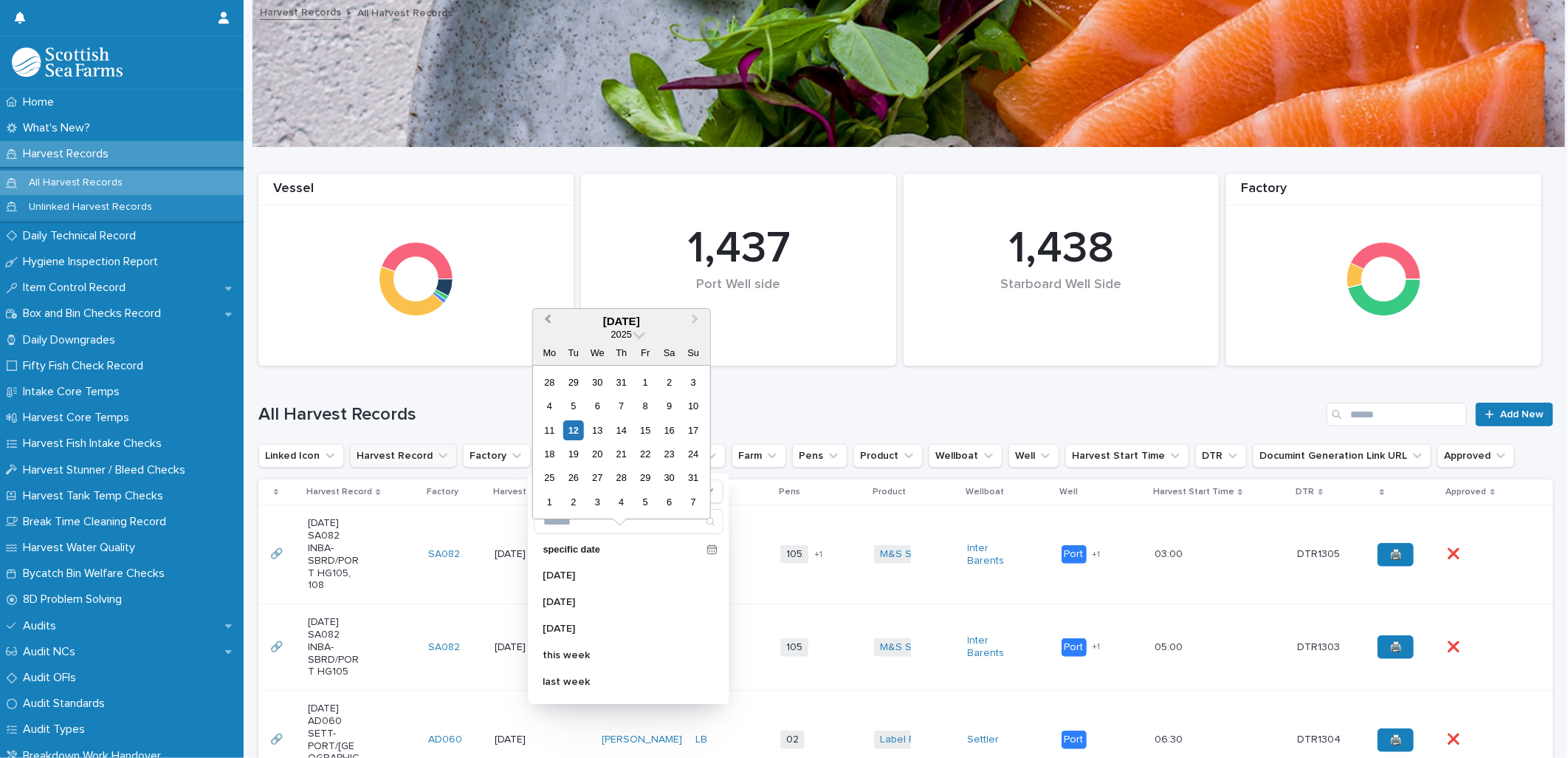
click at [548, 328] on button "Previous Month" at bounding box center [546, 321] width 23 height 23
click at [548, 333] on button "Previous Month" at bounding box center [546, 321] width 23 height 23
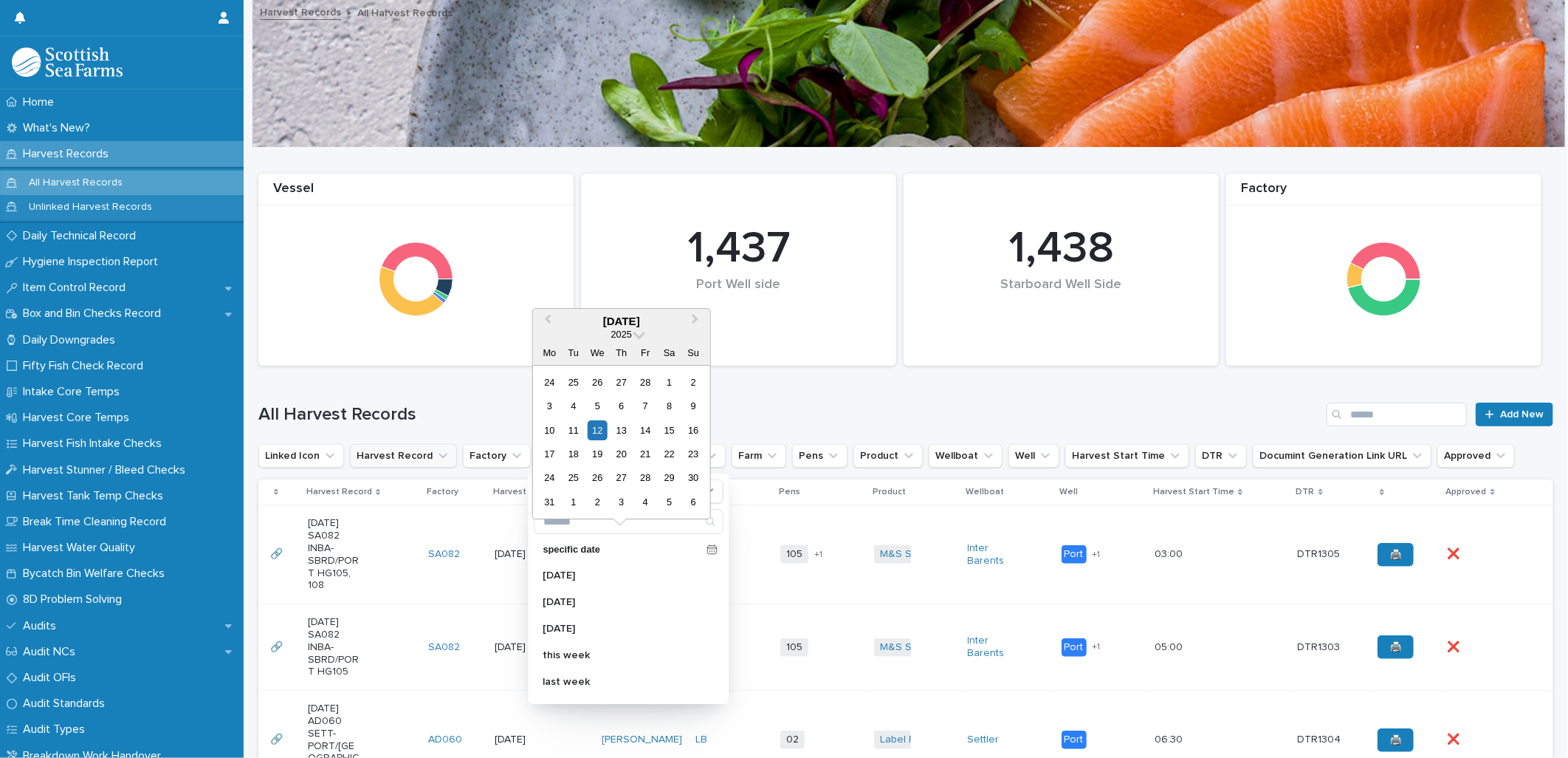
click at [620, 411] on div "6" at bounding box center [620, 405] width 19 height 20
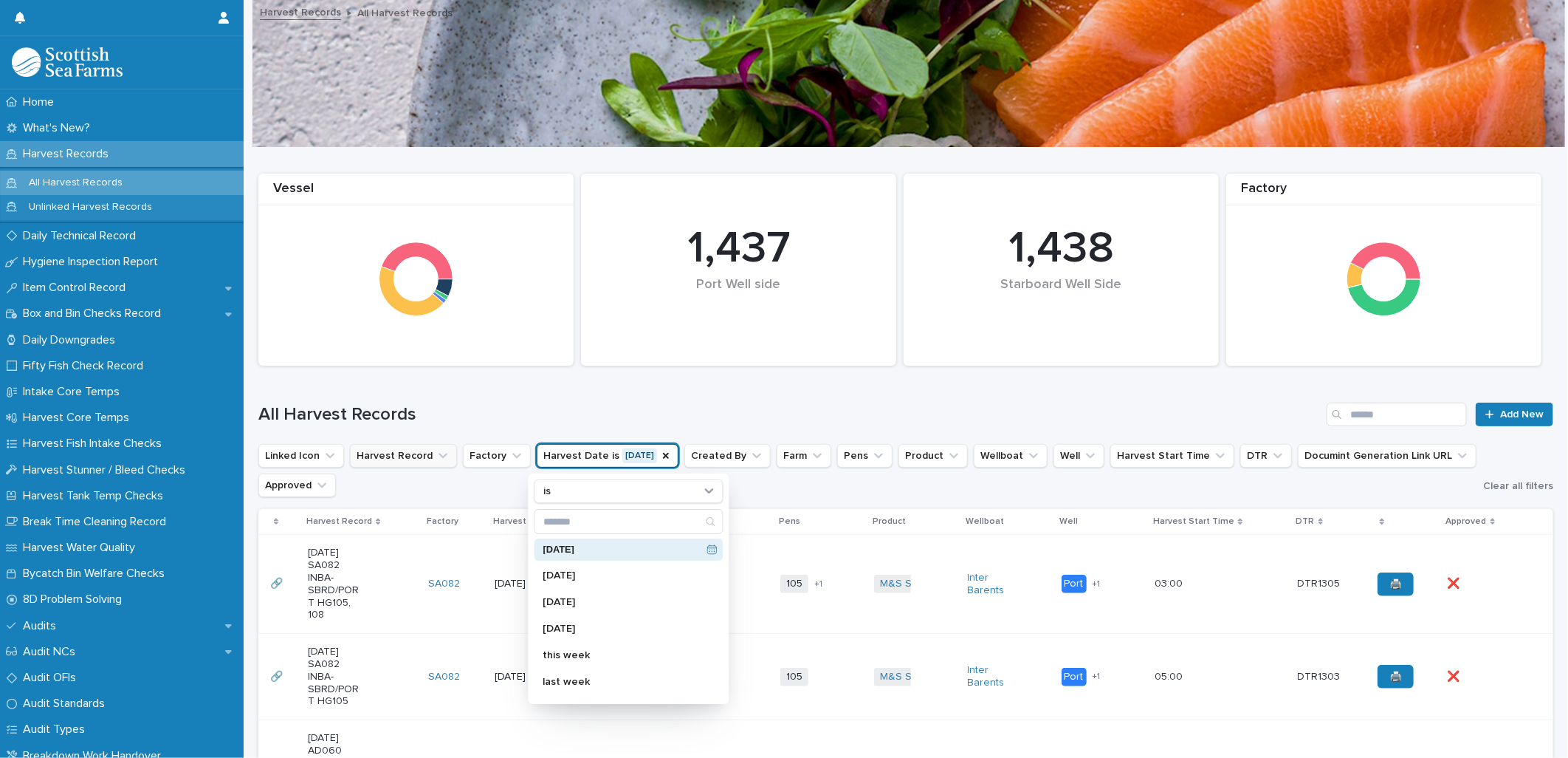
click at [724, 394] on div "All Harvest Records Add New" at bounding box center [905, 408] width 1294 height 71
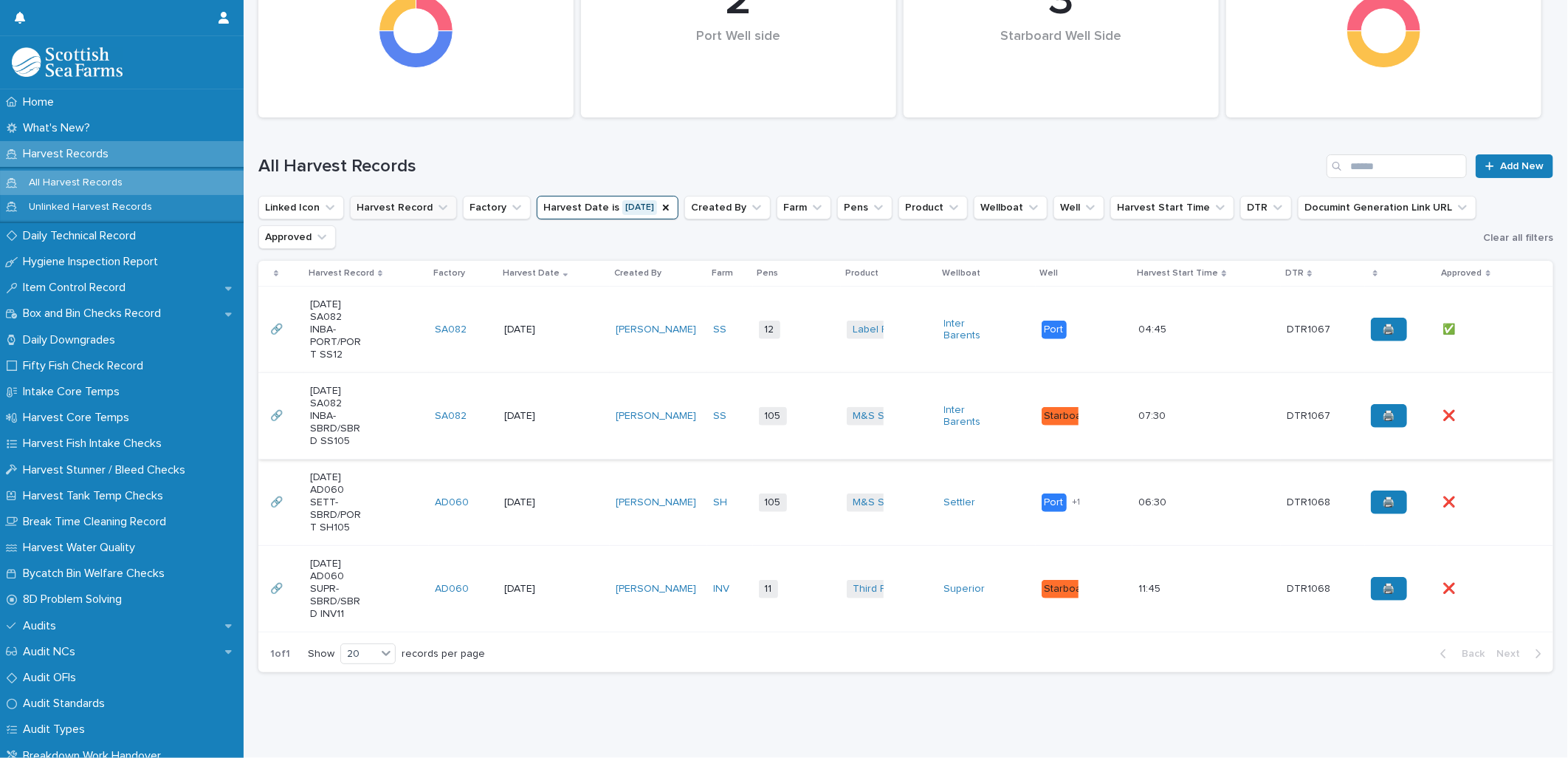
scroll to position [310, 0]
click at [640, 577] on div "[PERSON_NAME]" at bounding box center [658, 589] width 85 height 24
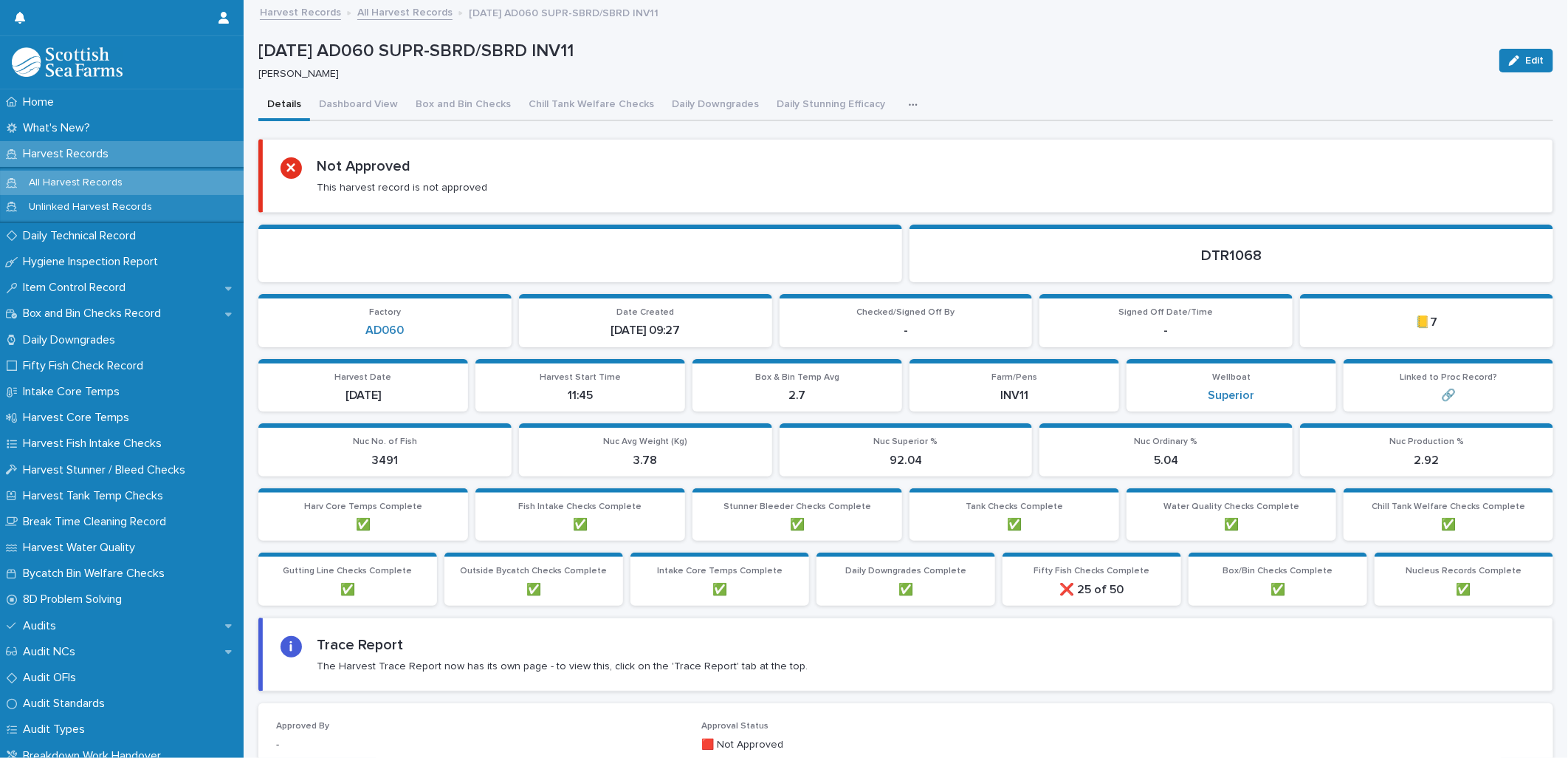
click at [900, 105] on button "button" at bounding box center [915, 105] width 32 height 30
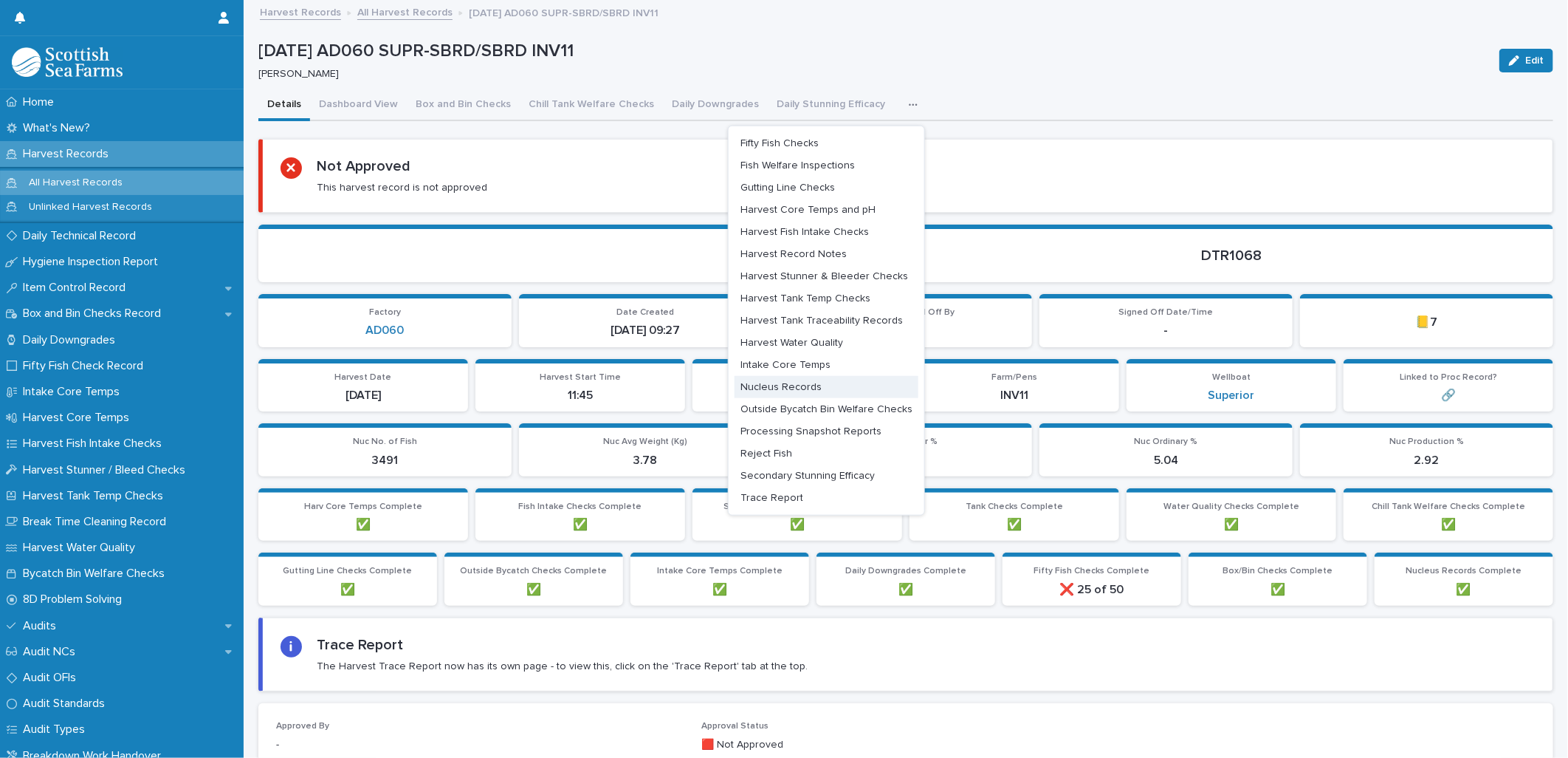
click at [802, 382] on span "Nucleus Records" at bounding box center [780, 386] width 81 height 10
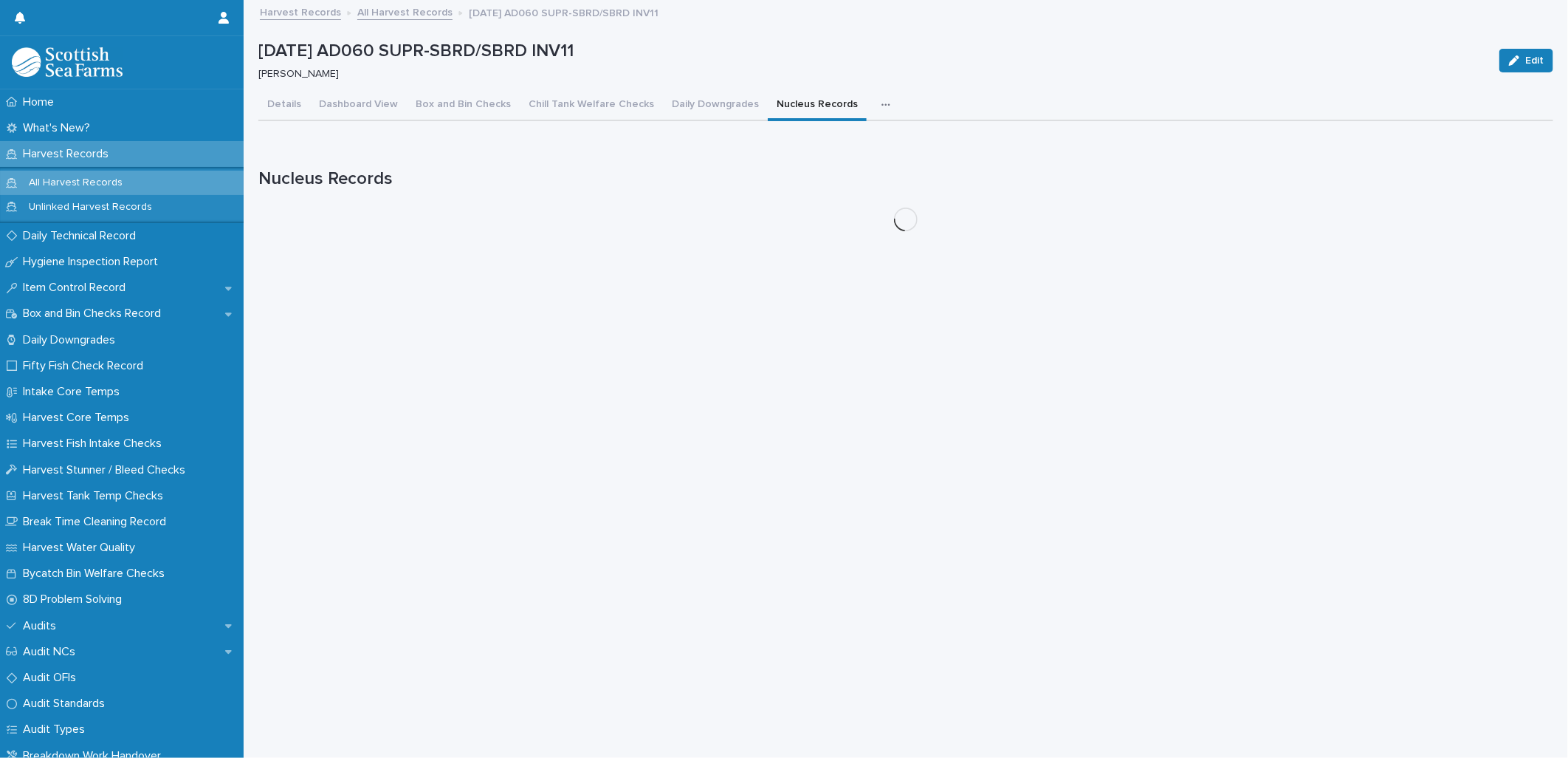
click at [881, 108] on icon "button" at bounding box center [886, 104] width 9 height 10
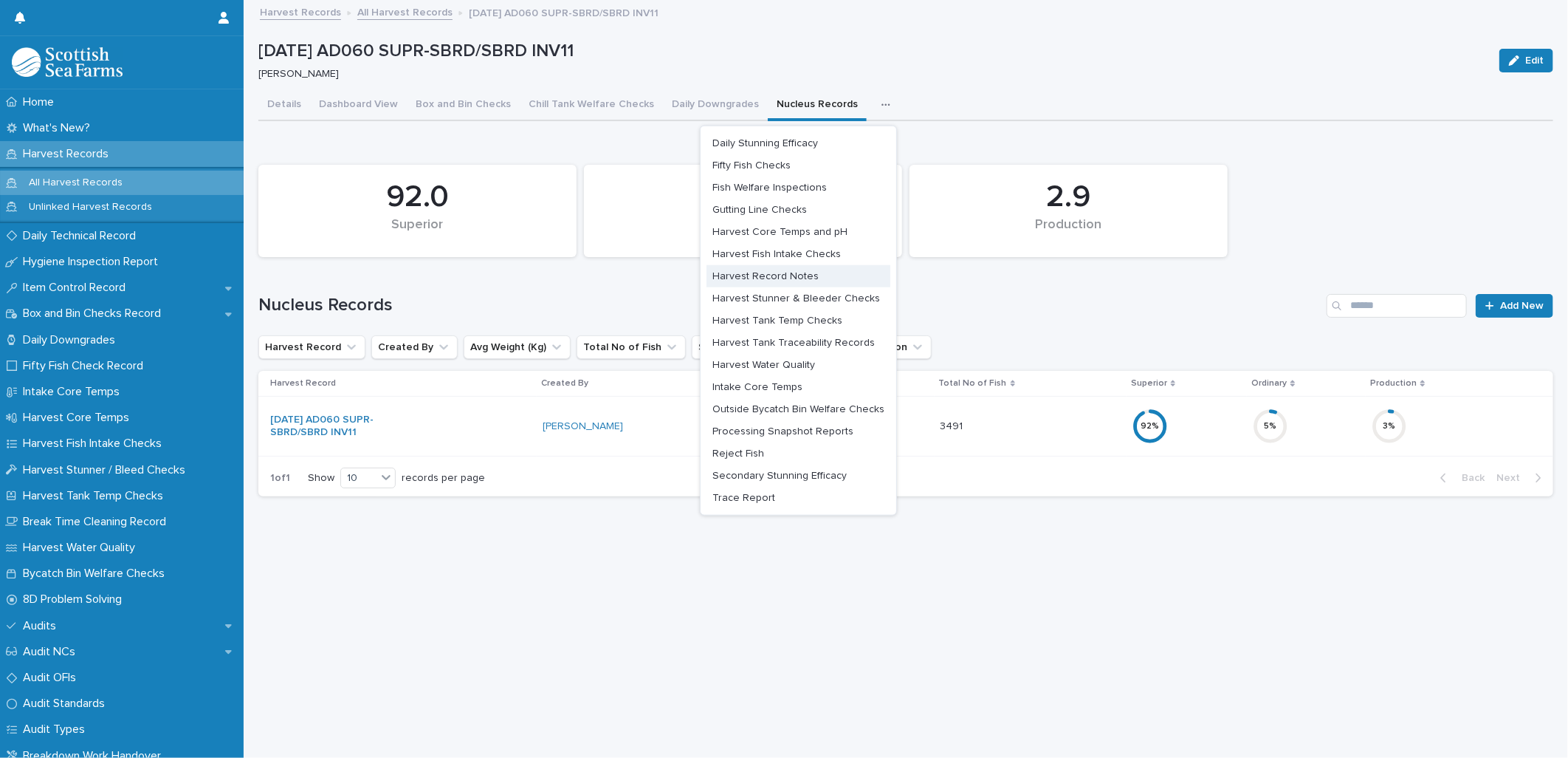
click at [788, 276] on span "Harvest Record Notes" at bounding box center [765, 276] width 106 height 10
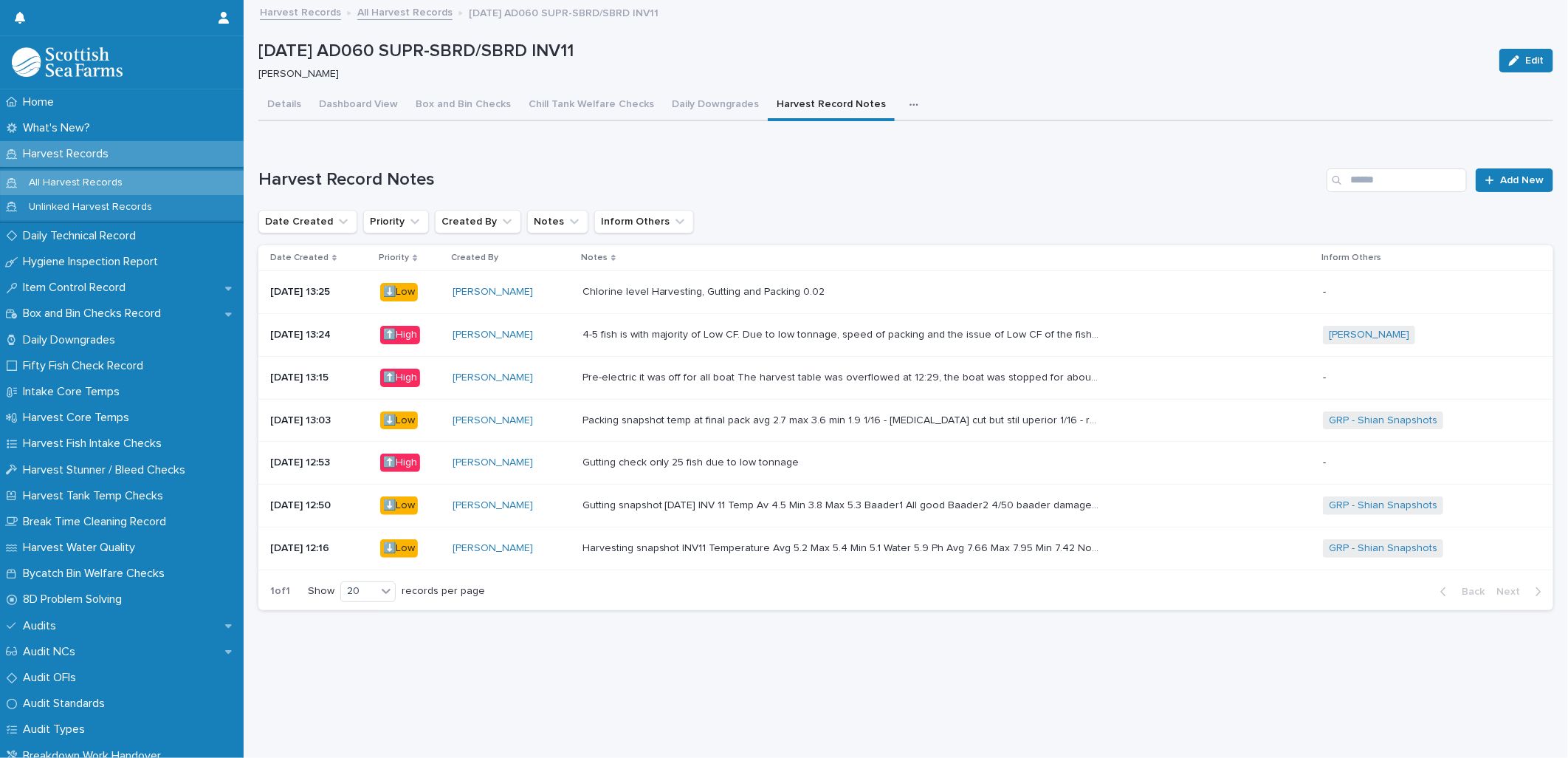
click at [747, 301] on div "Chlorine level Harvesting, Gutting and Packing 0.02 Chlorine level Harvesting, …" at bounding box center [946, 292] width 729 height 24
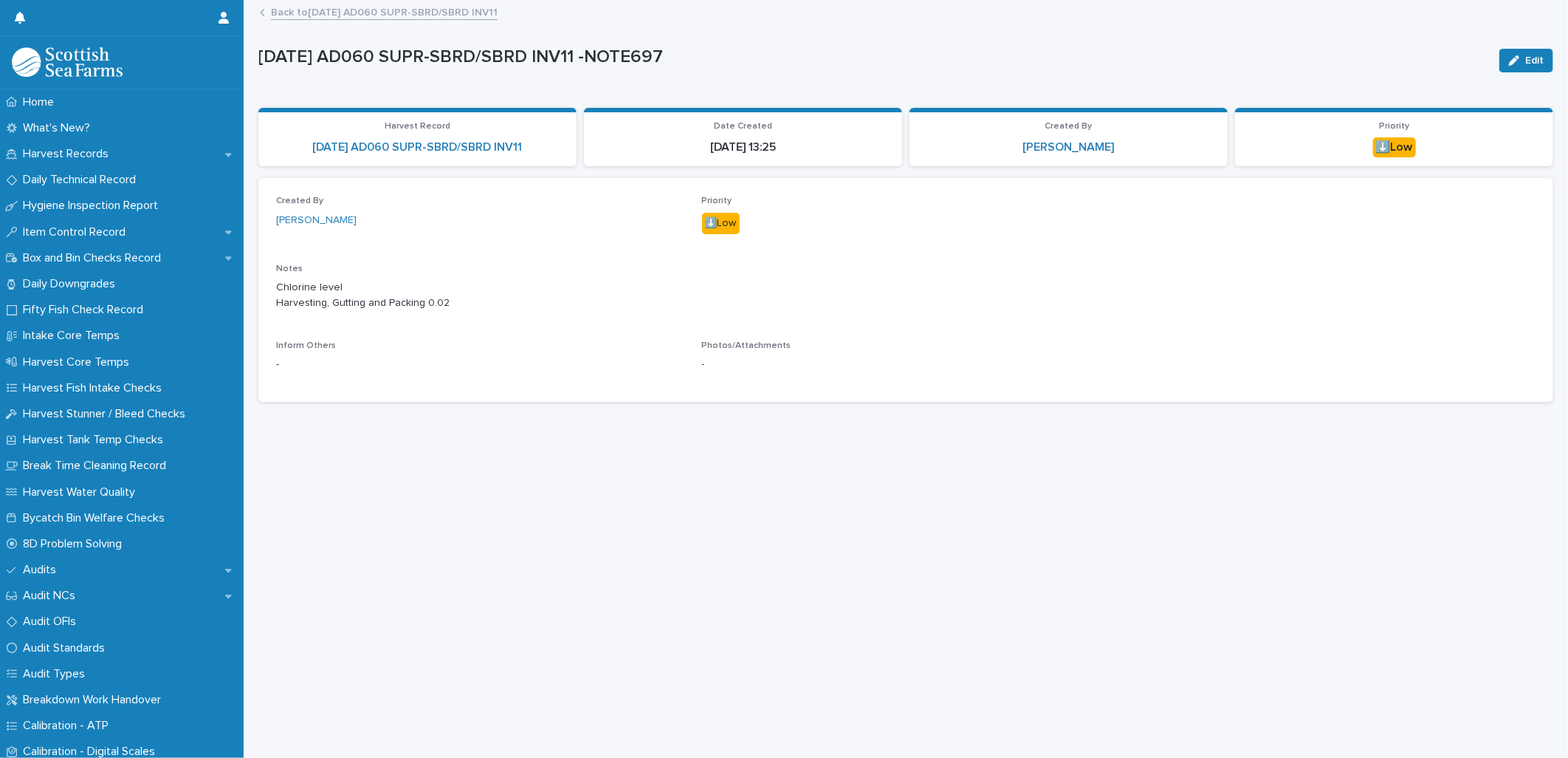
click at [1537, 46] on div "Edit" at bounding box center [1523, 60] width 59 height 59
click at [335, 12] on link "Back to [DATE] AD060 SUPR-SBRD/SBRD INV11" at bounding box center [384, 11] width 227 height 17
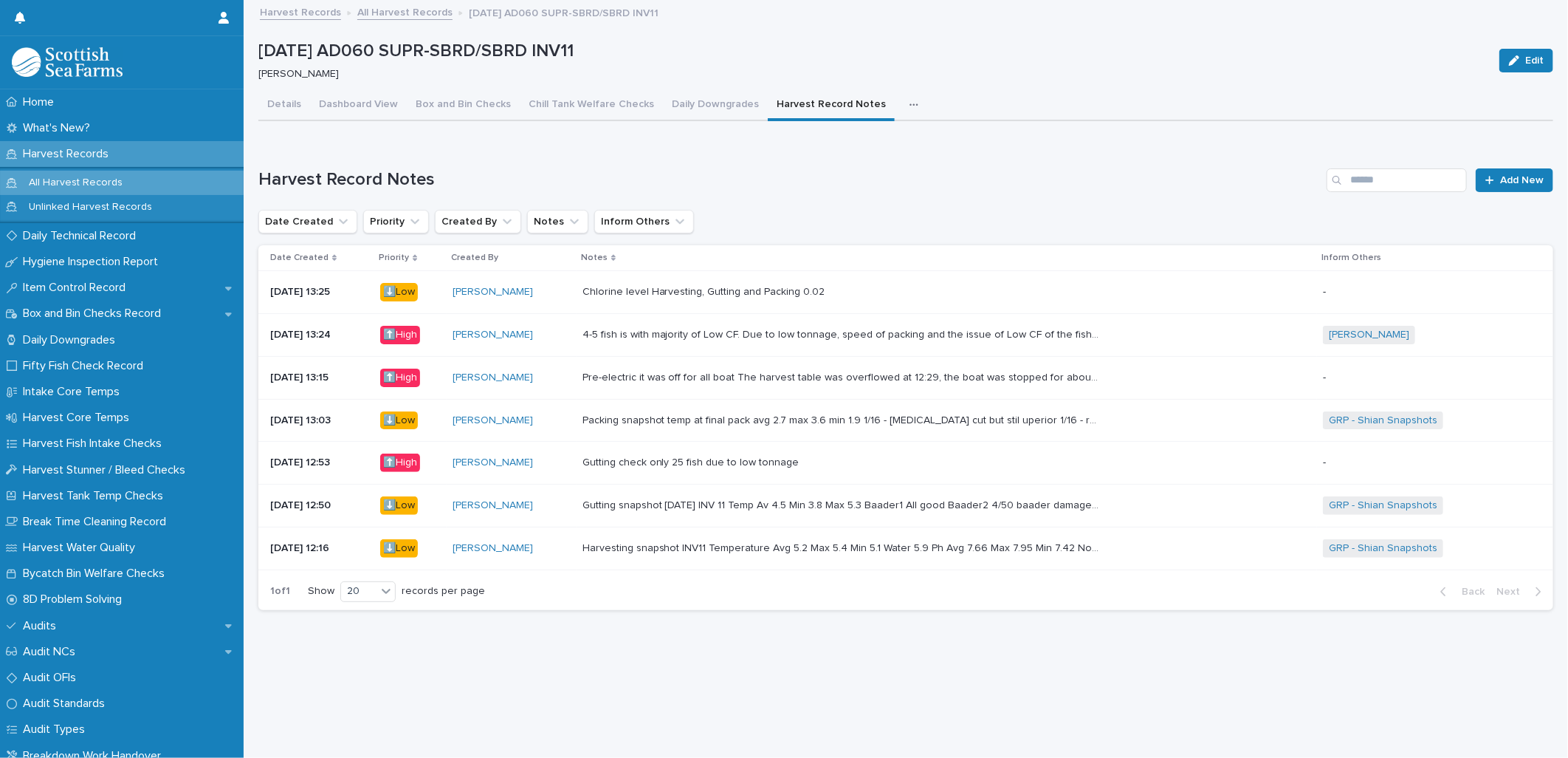
click at [738, 389] on td "Pre-electric it was off for all boat The harvest table was overflowed at 12:29,…" at bounding box center [947, 377] width 741 height 43
